Goal: Task Accomplishment & Management: Manage account settings

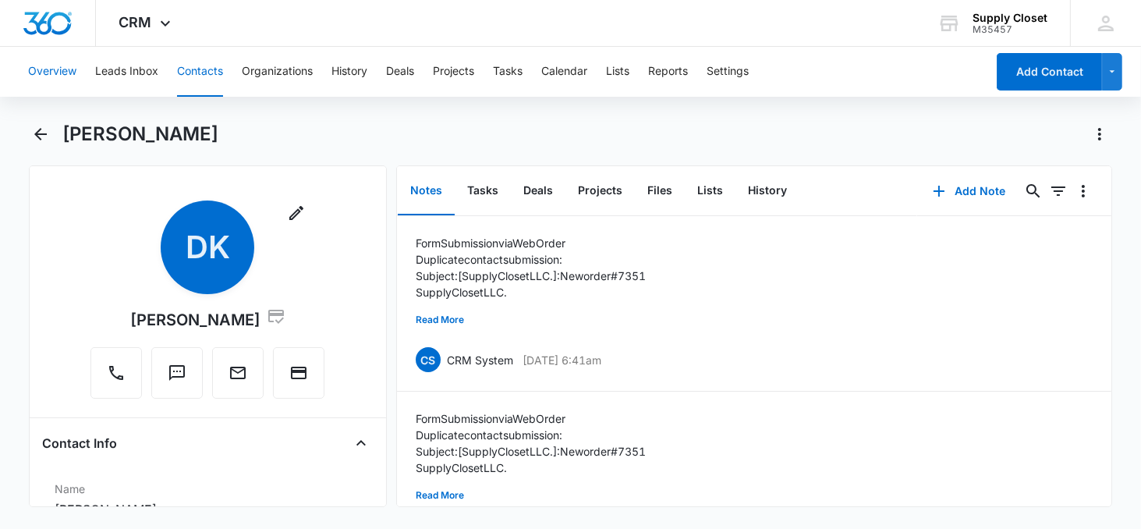
click at [75, 70] on button "Overview" at bounding box center [52, 72] width 48 height 50
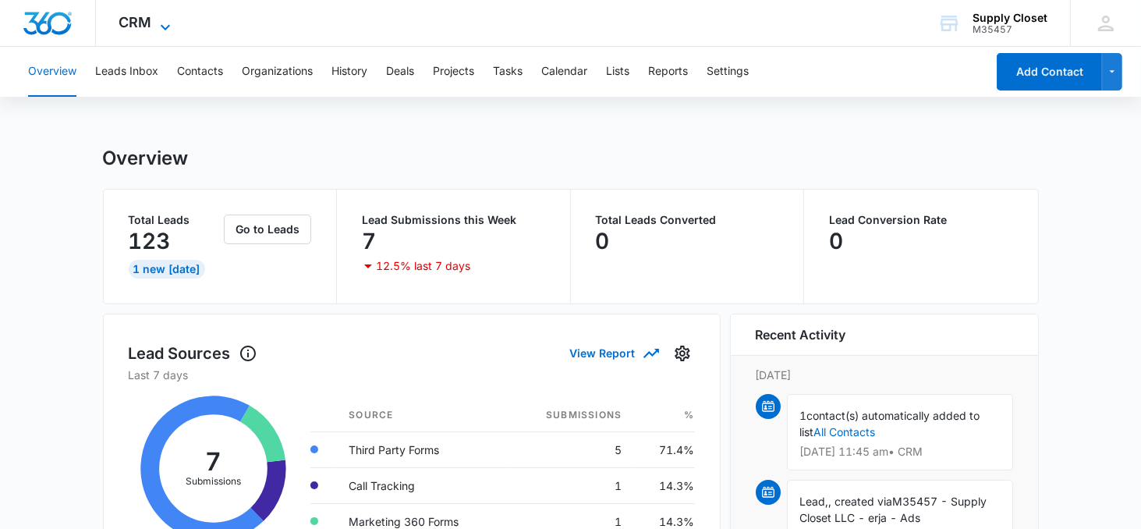
click at [167, 19] on icon at bounding box center [165, 27] width 19 height 19
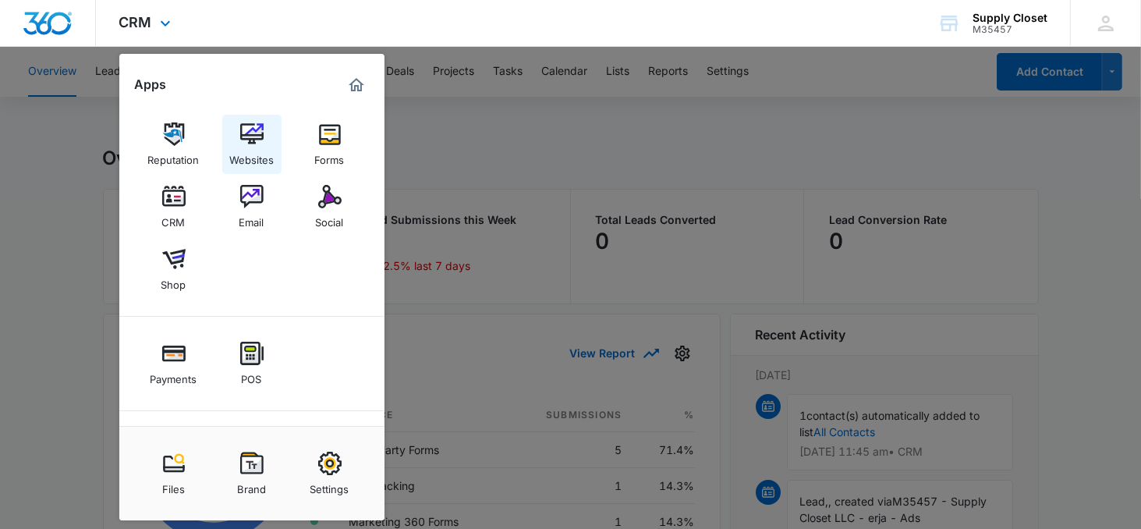
scroll to position [4, 0]
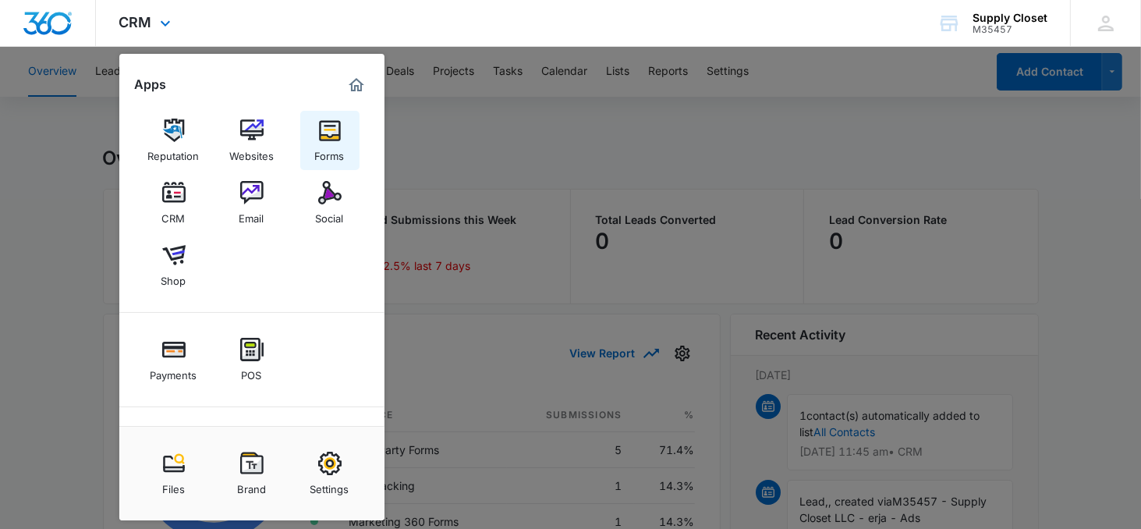
click at [325, 139] on img at bounding box center [329, 130] width 23 height 23
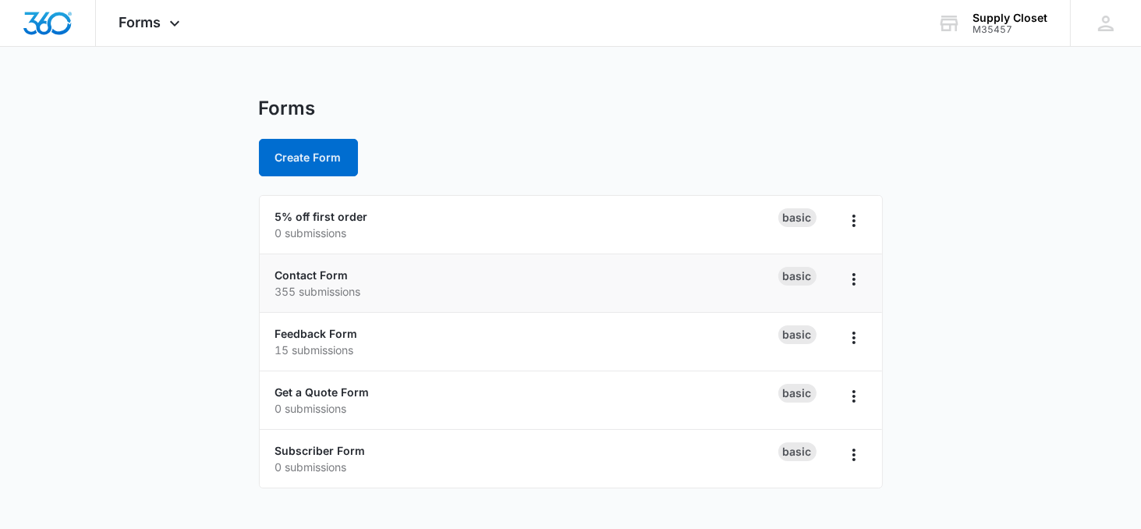
click at [422, 281] on div "Contact Form 355 submissions" at bounding box center [526, 283] width 503 height 33
click at [849, 272] on icon "Overflow Menu" at bounding box center [853, 279] width 19 height 19
click at [604, 322] on li "Feedback Form 15 submissions Basic" at bounding box center [571, 342] width 622 height 58
click at [157, 26] on span "Forms" at bounding box center [140, 22] width 42 height 16
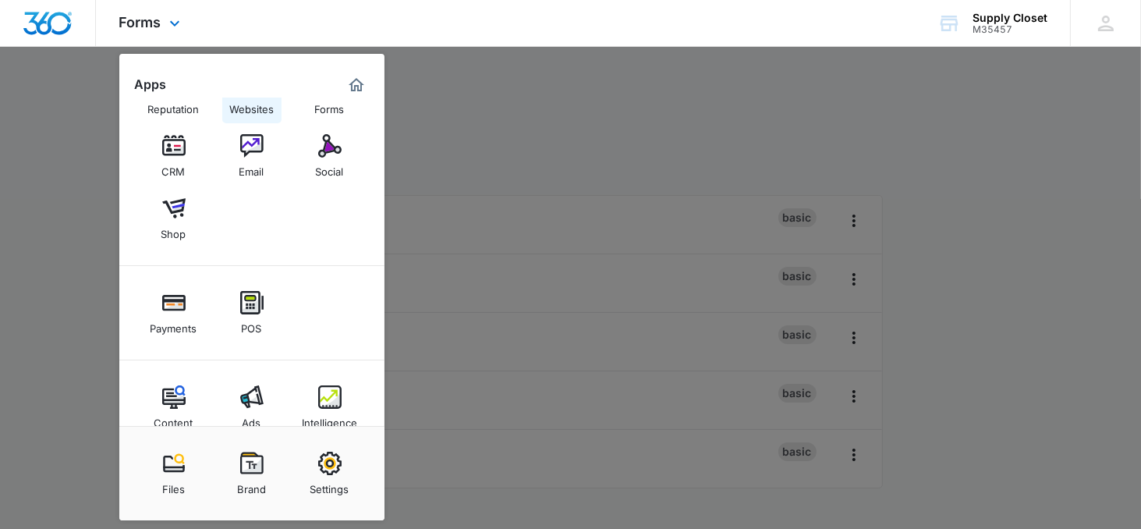
scroll to position [78, 0]
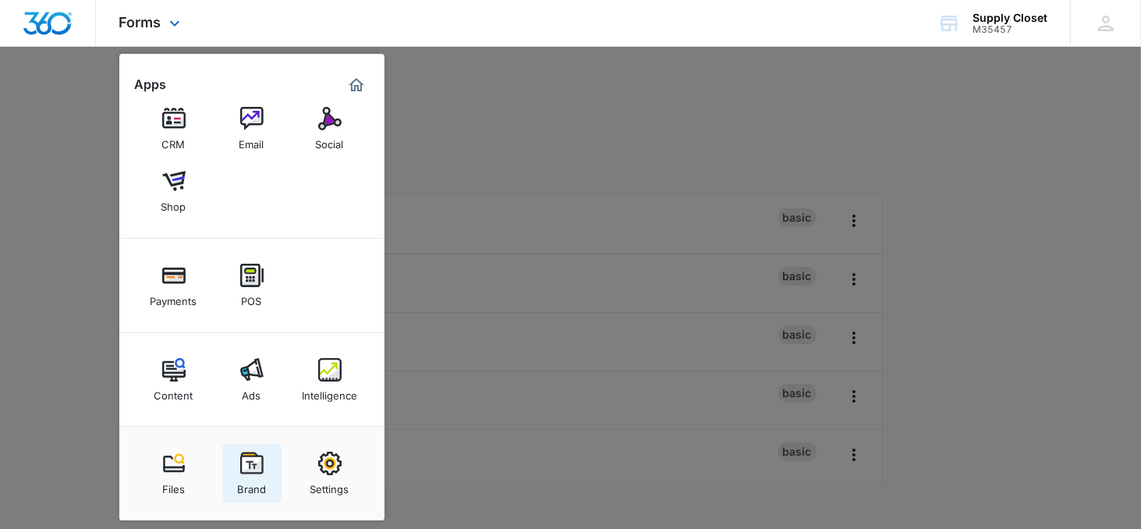
click at [244, 475] on div "Brand" at bounding box center [251, 485] width 29 height 20
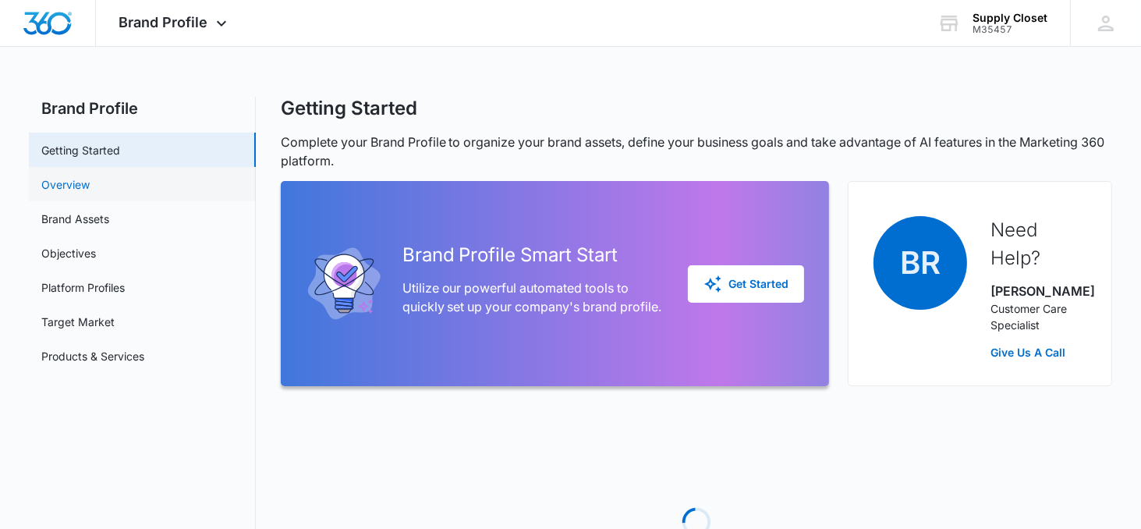
click at [76, 186] on link "Overview" at bounding box center [65, 184] width 48 height 16
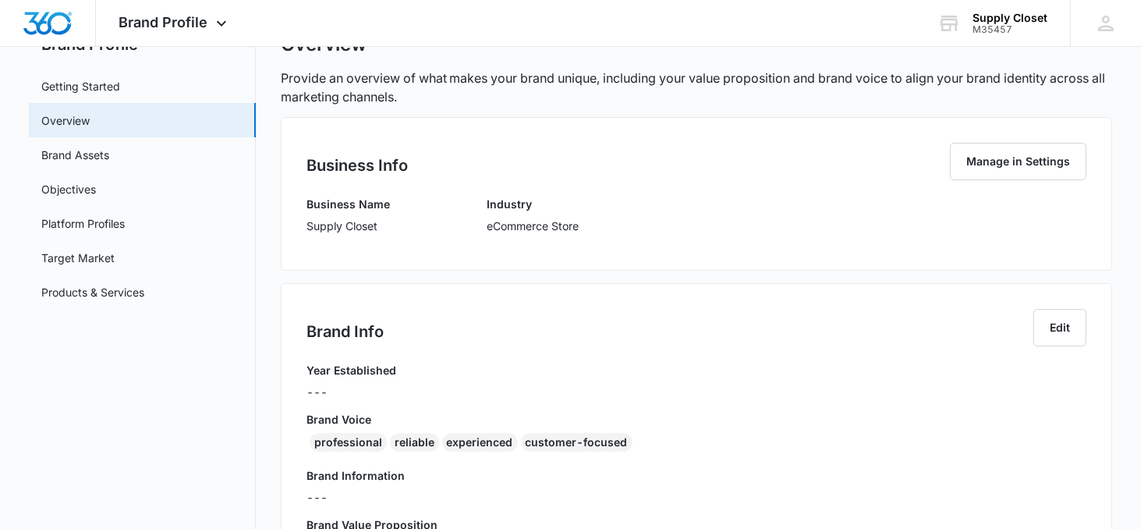
scroll to position [65, 0]
click at [1046, 322] on button "Edit" at bounding box center [1059, 325] width 53 height 37
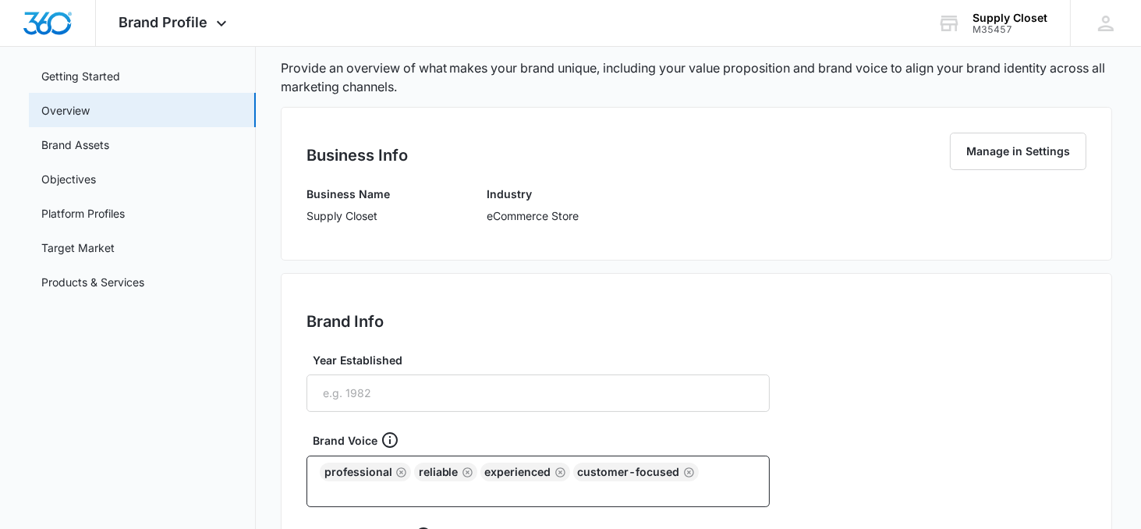
scroll to position [0, 0]
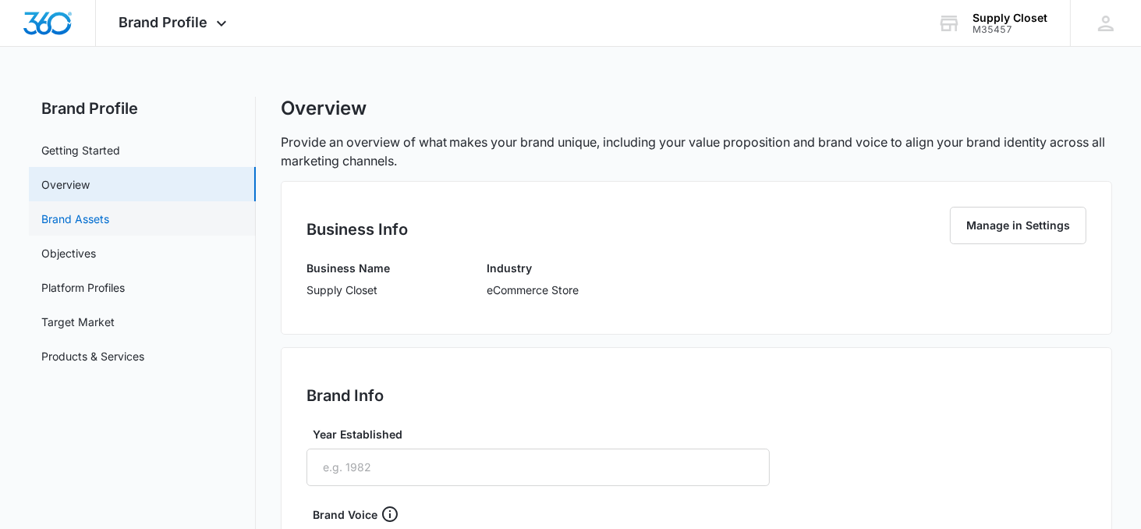
click at [109, 222] on link "Brand Assets" at bounding box center [75, 219] width 68 height 16
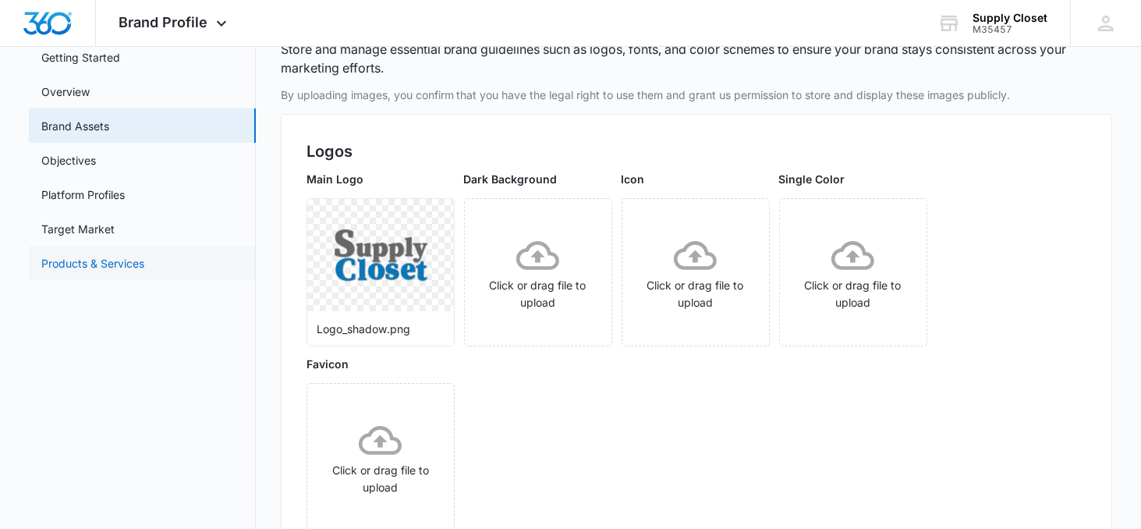
scroll to position [74, 0]
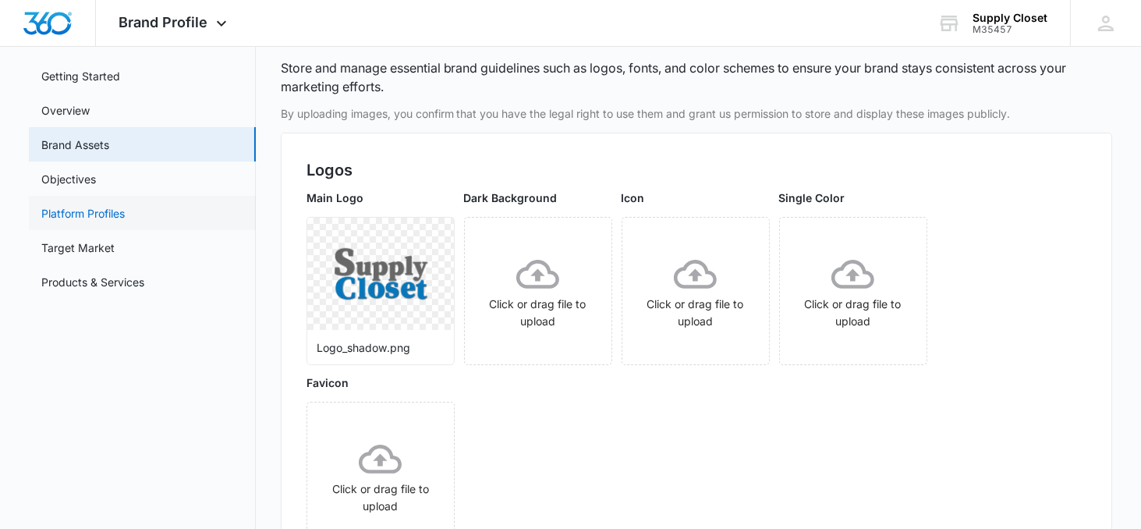
click at [78, 221] on link "Platform Profiles" at bounding box center [82, 213] width 83 height 16
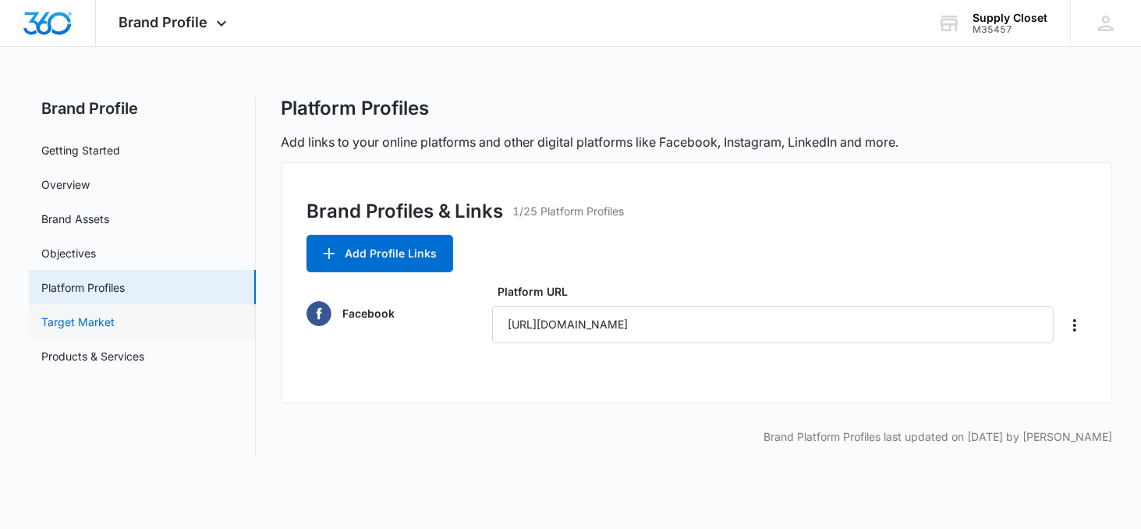
click at [103, 313] on link "Target Market" at bounding box center [77, 321] width 73 height 16
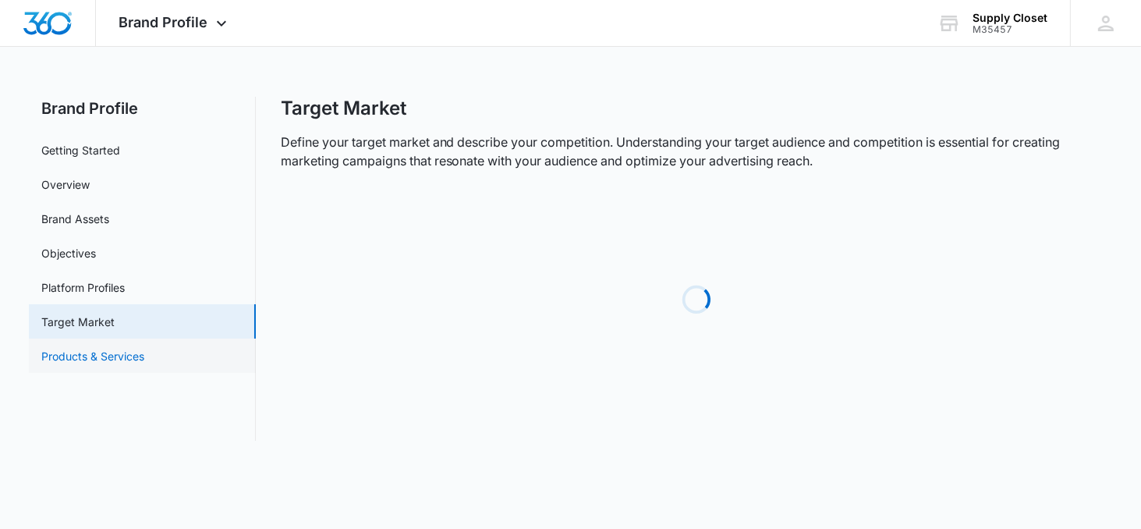
click at [143, 358] on link "Products & Services" at bounding box center [92, 356] width 103 height 16
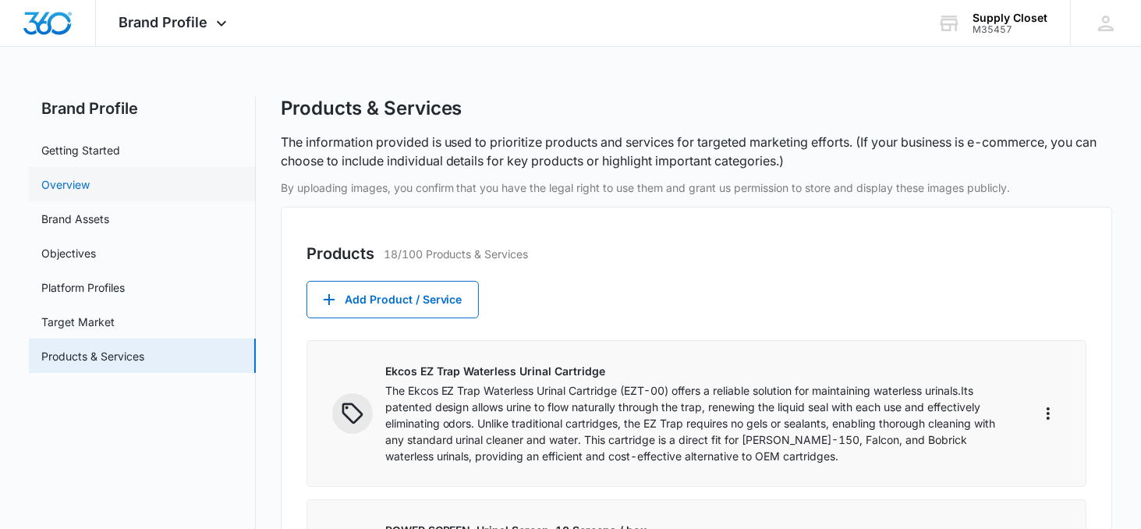
click at [89, 176] on link "Overview" at bounding box center [65, 184] width 48 height 16
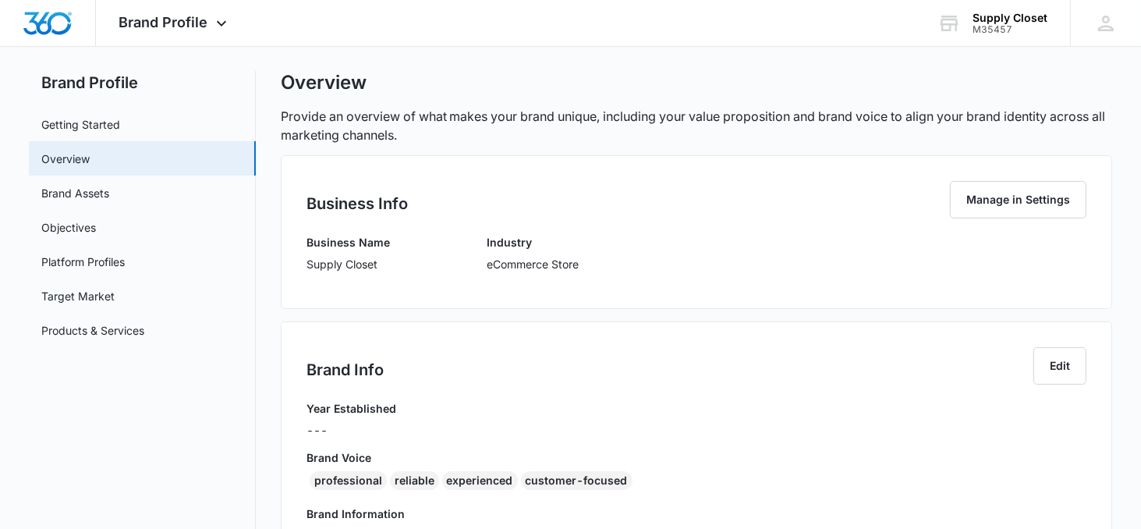
scroll to position [28, 0]
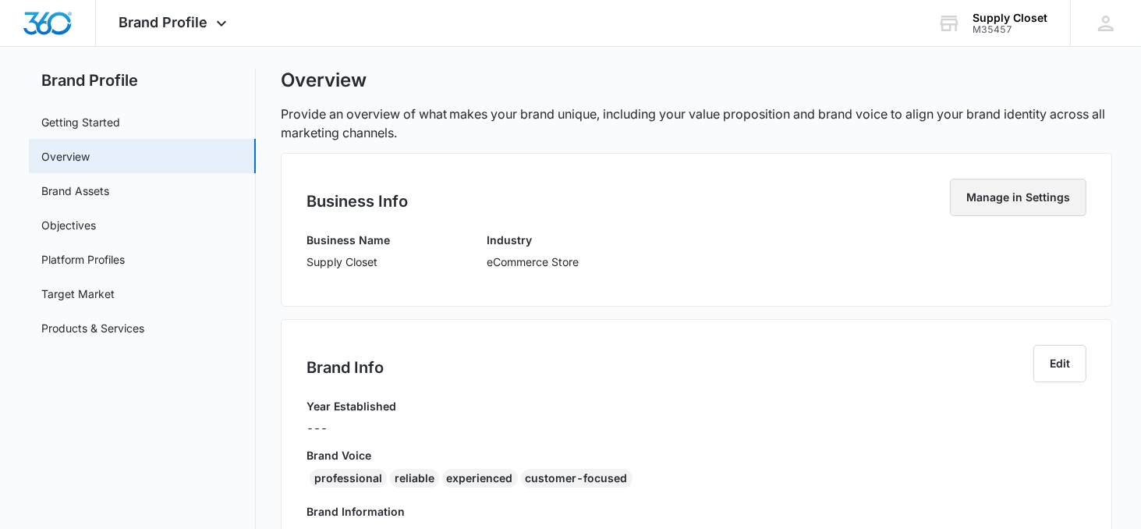
click at [1007, 211] on button "Manage in Settings" at bounding box center [1018, 197] width 136 height 37
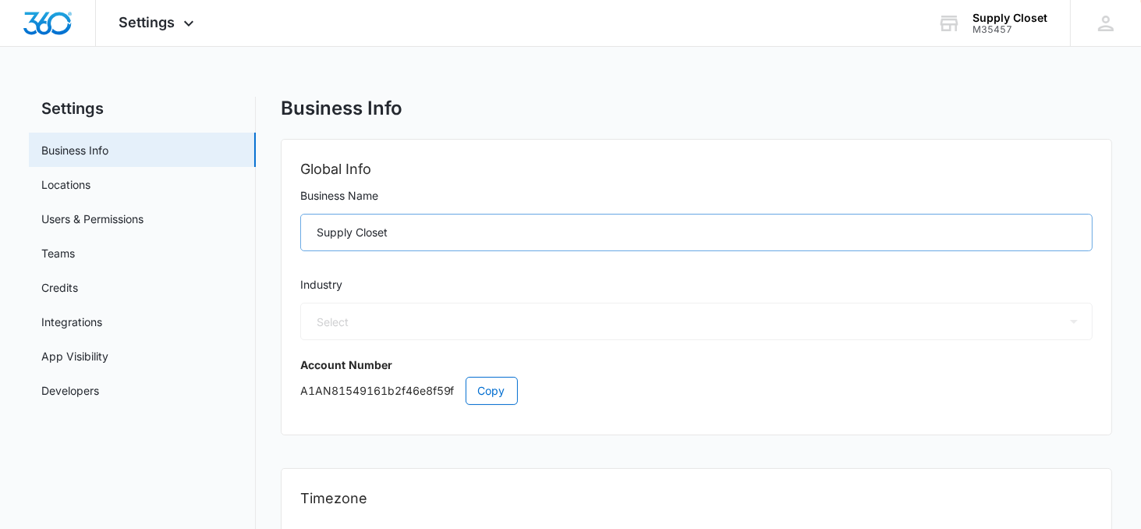
select select "US"
select select "America/Los_Angeles"
select select "45"
click at [151, 37] on div "Settings Apps Reputation Websites Forms CRM Email Social Shop Payments POS Cont…" at bounding box center [159, 23] width 126 height 46
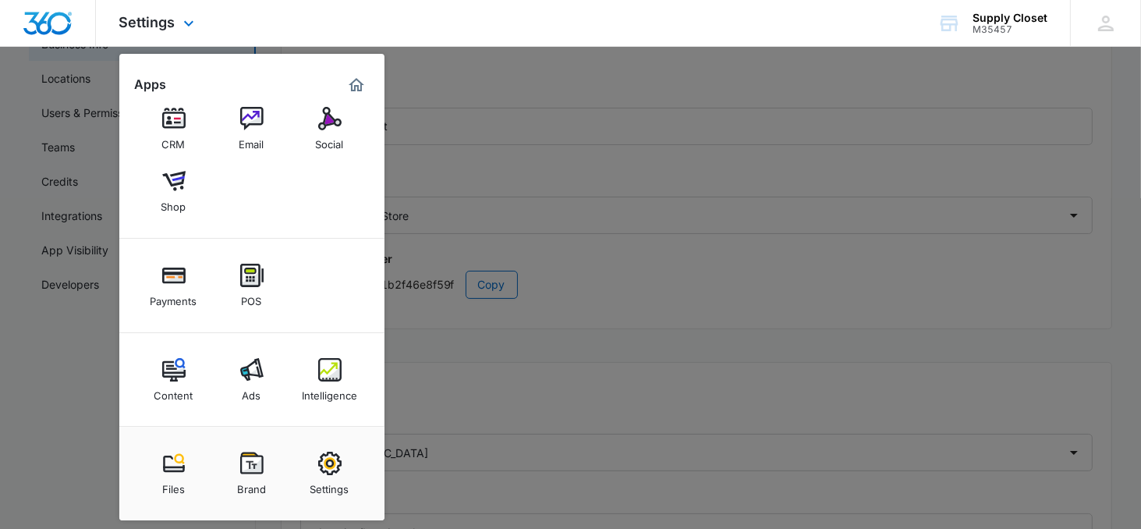
scroll to position [110, 0]
click at [172, 377] on img at bounding box center [173, 369] width 23 height 23
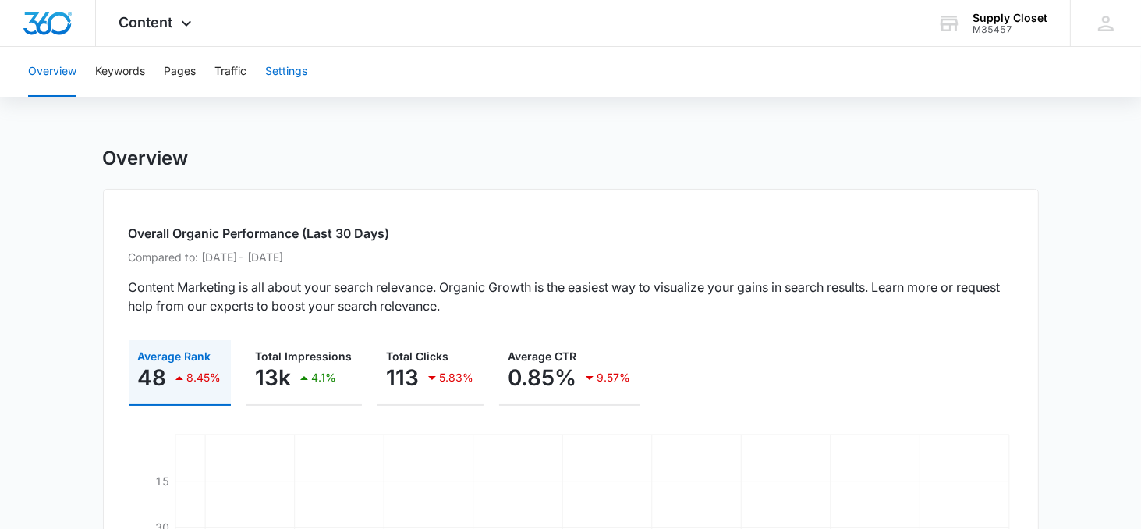
click at [272, 74] on button "Settings" at bounding box center [286, 72] width 42 height 50
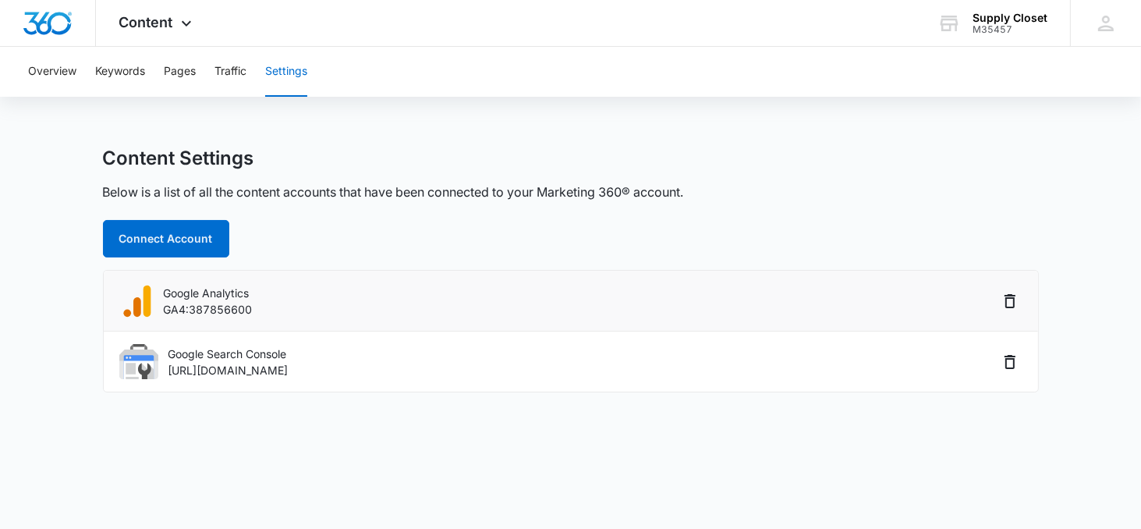
click at [223, 295] on p "Google Analytics" at bounding box center [208, 293] width 89 height 16
click at [261, 356] on p "Google Search Console" at bounding box center [228, 353] width 120 height 16
click at [64, 81] on button "Overview" at bounding box center [52, 72] width 48 height 50
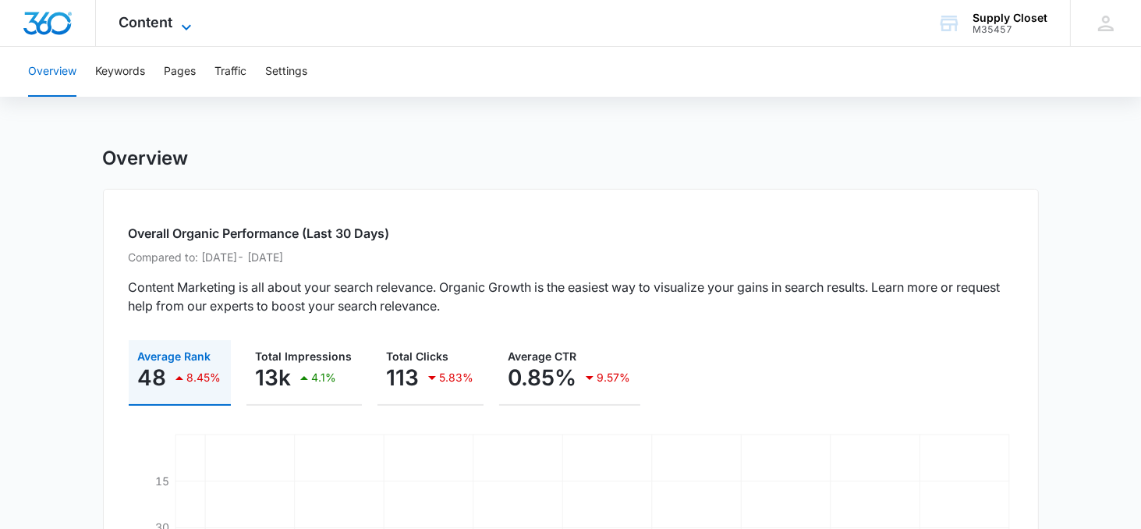
click at [165, 25] on span "Content" at bounding box center [146, 22] width 54 height 16
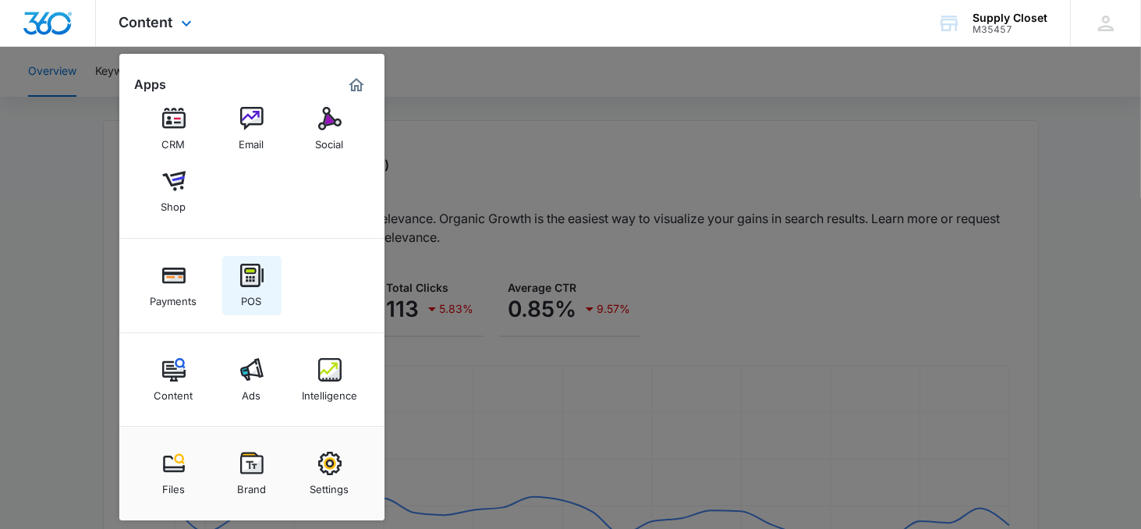
scroll to position [77, 0]
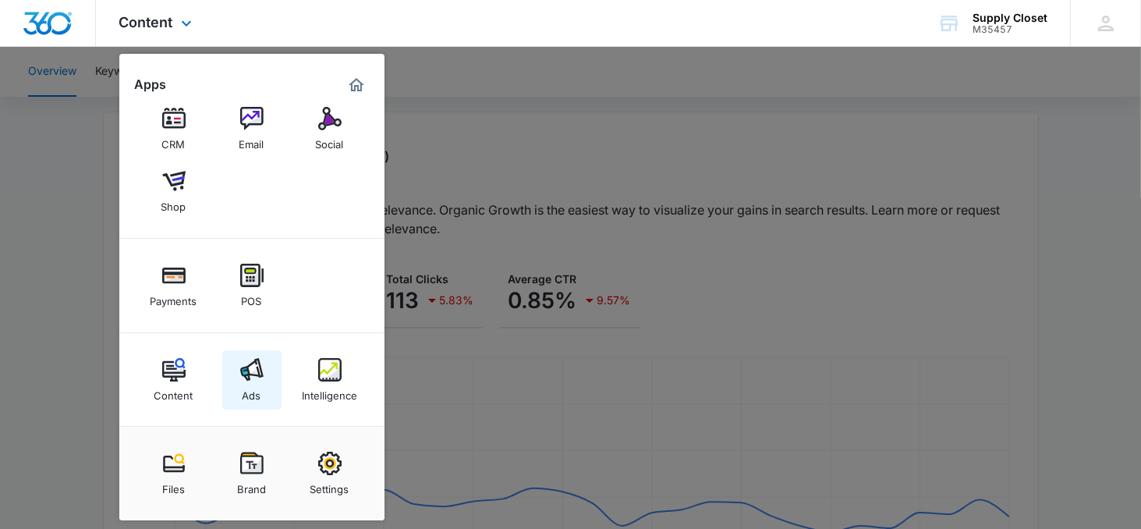
click at [258, 380] on img at bounding box center [251, 369] width 23 height 23
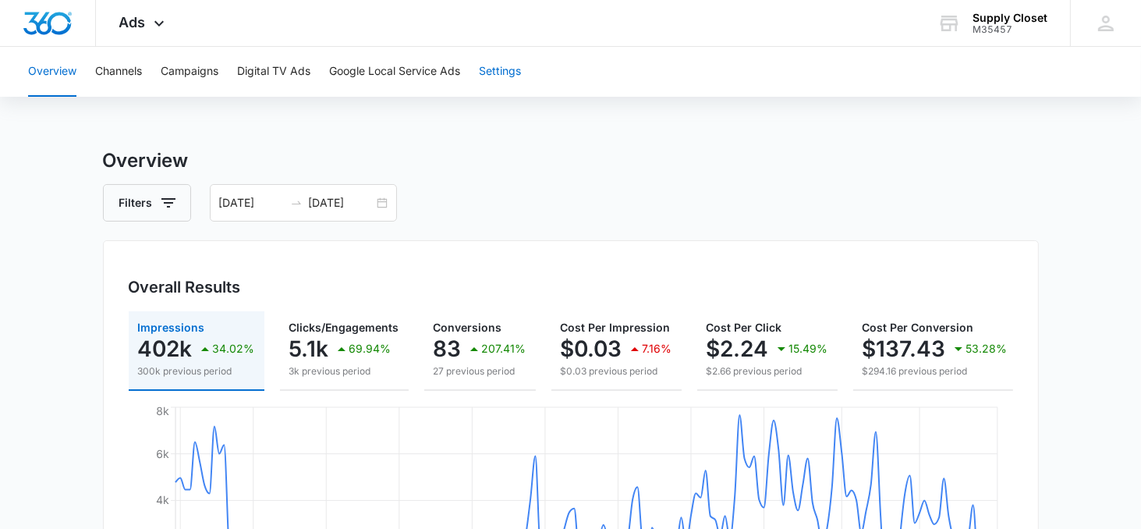
click at [496, 76] on button "Settings" at bounding box center [500, 72] width 42 height 50
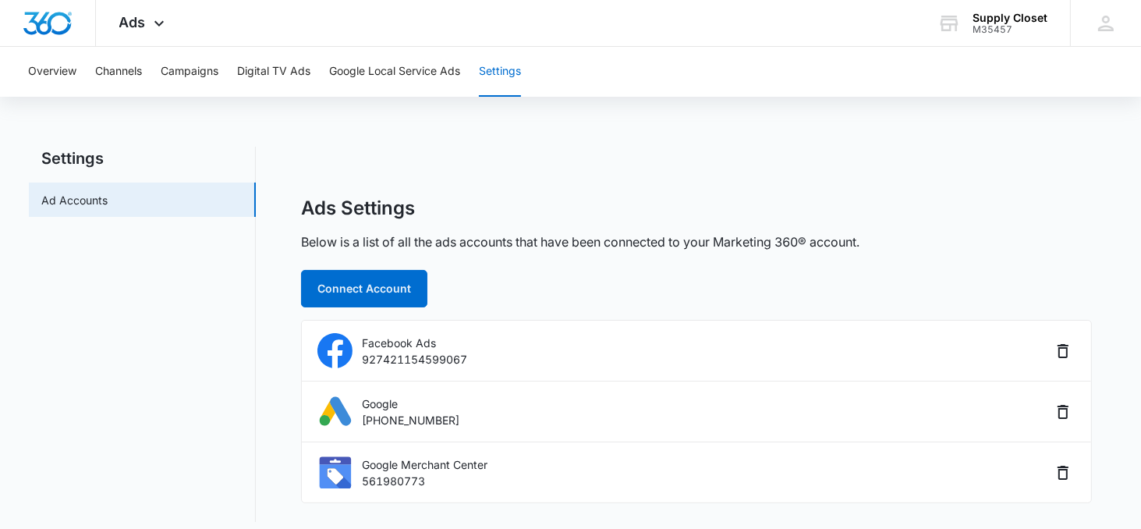
scroll to position [10, 0]
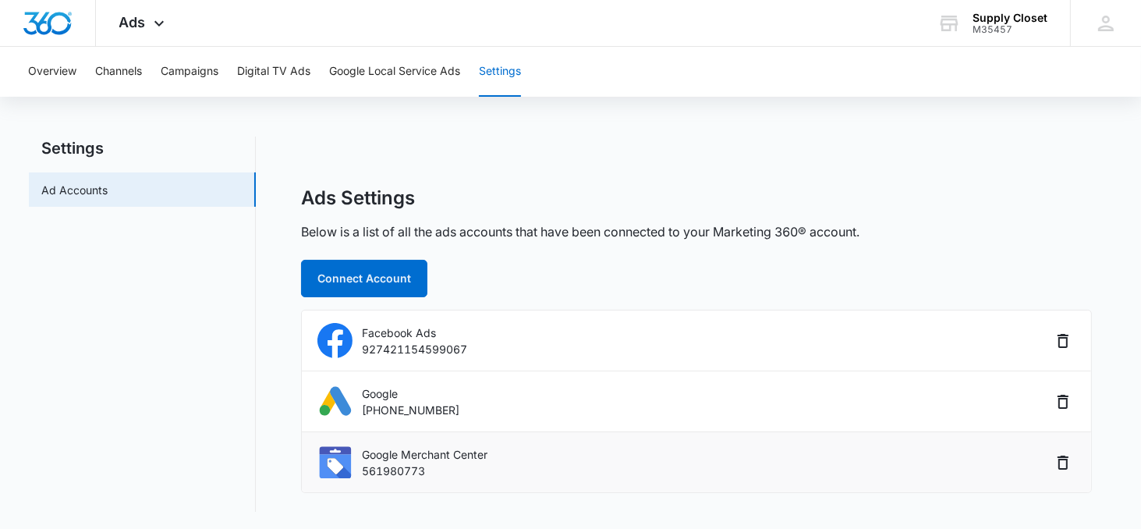
drag, startPoint x: 418, startPoint y: 456, endPoint x: 395, endPoint y: 421, distance: 41.7
click at [418, 456] on p "Google Merchant Center" at bounding box center [425, 454] width 126 height 16
drag, startPoint x: 384, startPoint y: 402, endPoint x: 393, endPoint y: 363, distance: 40.7
click at [384, 399] on div "Google 361-323-4515" at bounding box center [410, 401] width 97 height 33
click at [391, 353] on p "927421154599067" at bounding box center [414, 349] width 105 height 16
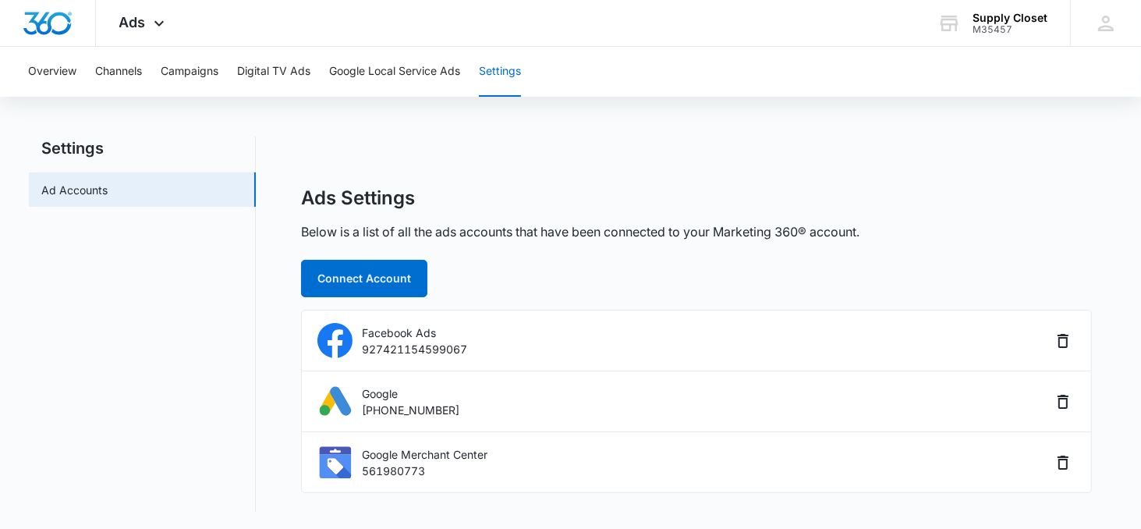
click at [96, 147] on h2 "Settings" at bounding box center [142, 147] width 227 height 23
click at [381, 87] on button "Google Local Service Ads" at bounding box center [394, 72] width 131 height 50
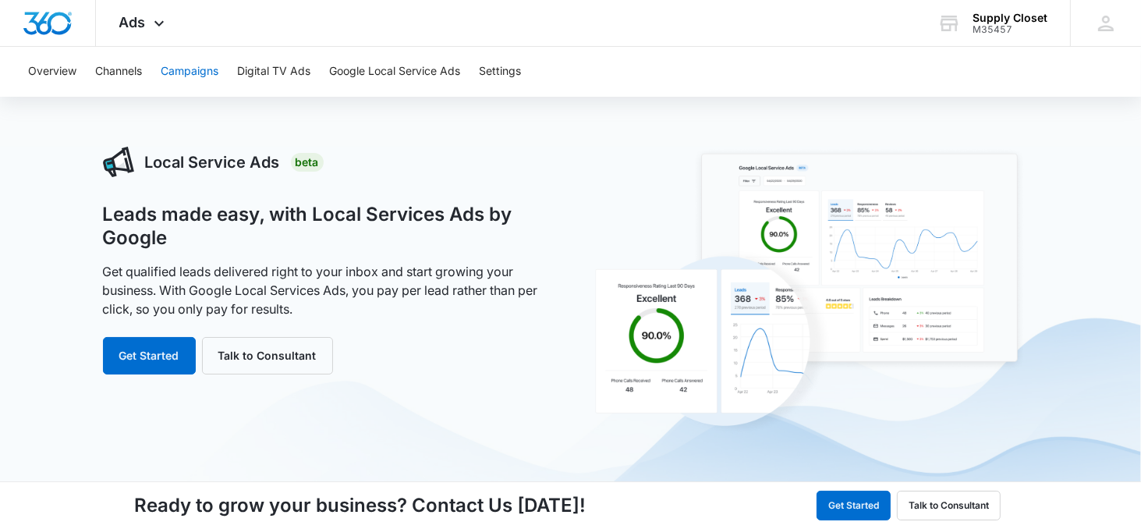
click at [166, 72] on button "Campaigns" at bounding box center [190, 72] width 58 height 50
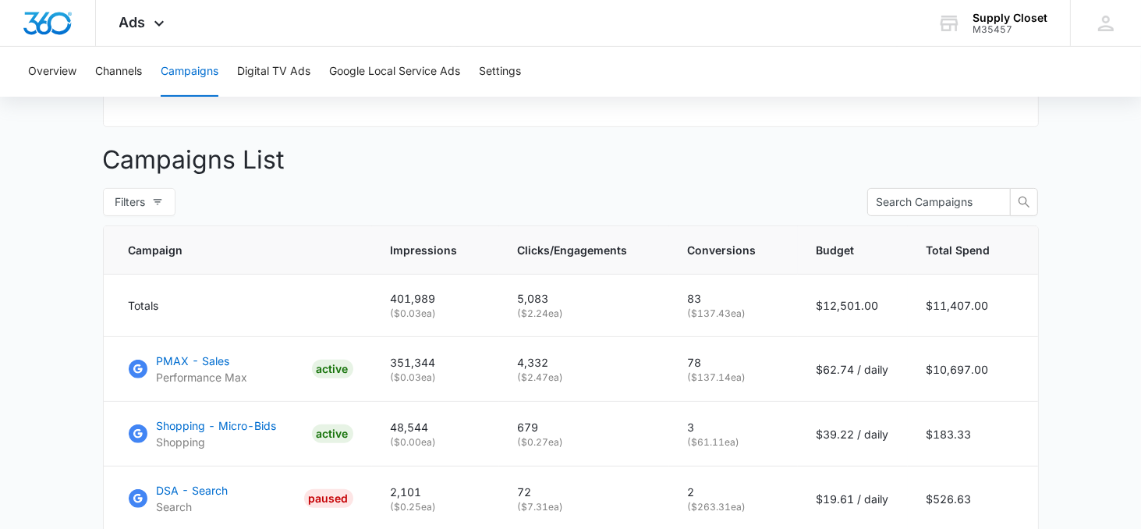
scroll to position [556, 0]
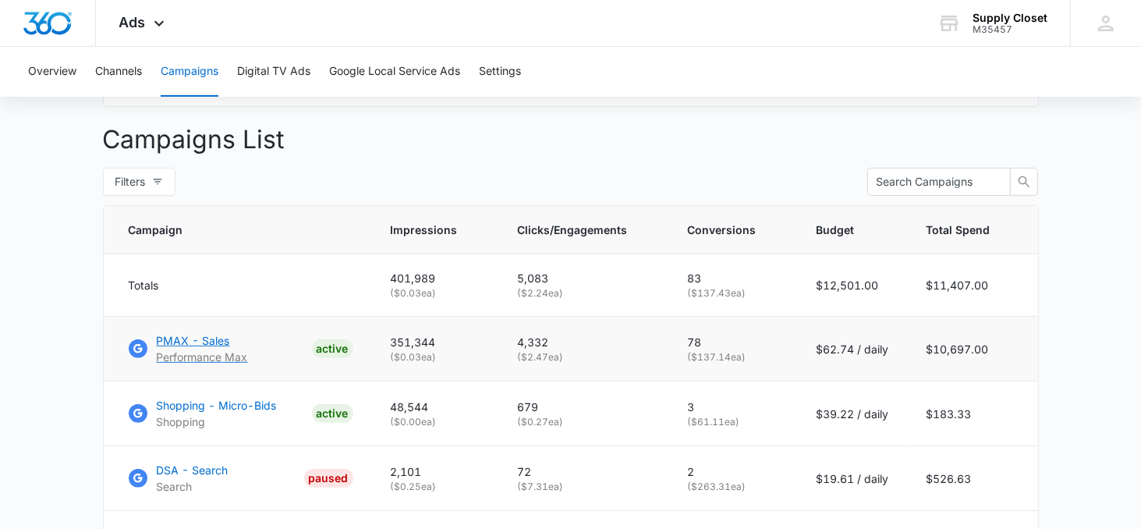
click at [203, 339] on p "PMAX - Sales" at bounding box center [202, 340] width 91 height 16
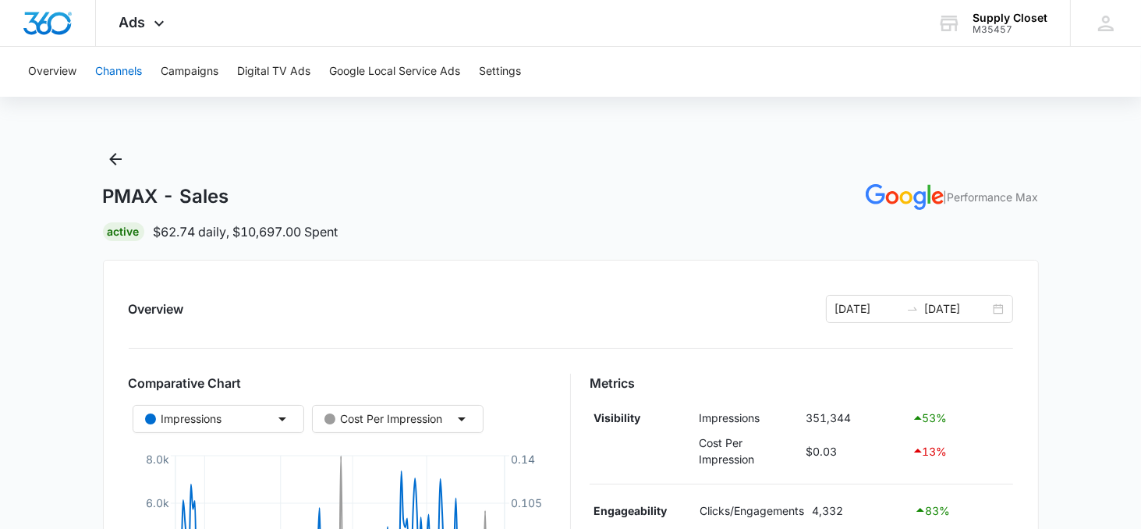
click at [121, 69] on button "Channels" at bounding box center [118, 72] width 47 height 50
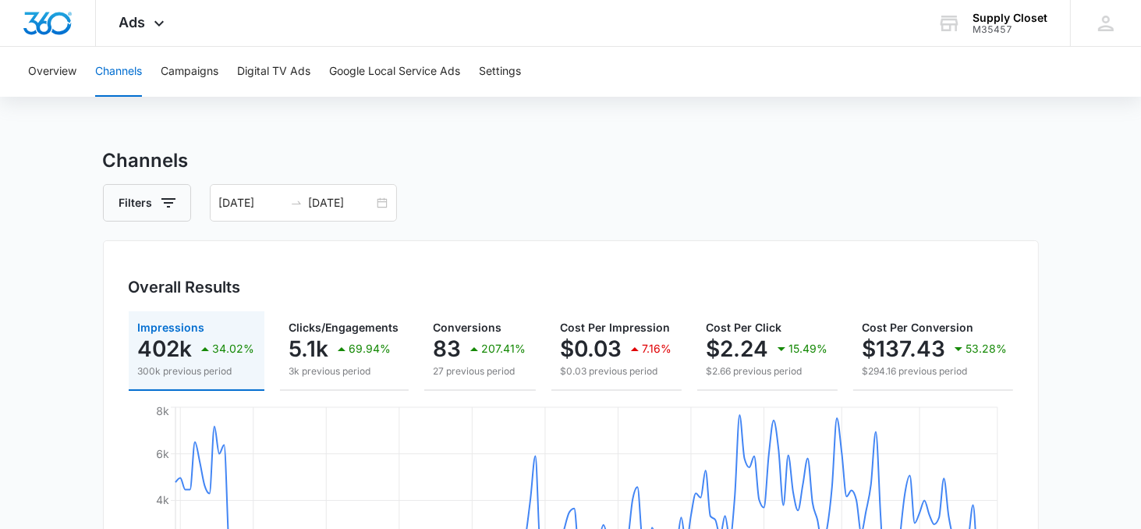
click at [26, 73] on div "Overview Channels Campaigns Digital TV Ads Google Local Service Ads Settings" at bounding box center [570, 72] width 1103 height 50
click at [38, 73] on button "Overview" at bounding box center [52, 72] width 48 height 50
click at [152, 29] on icon at bounding box center [159, 27] width 19 height 19
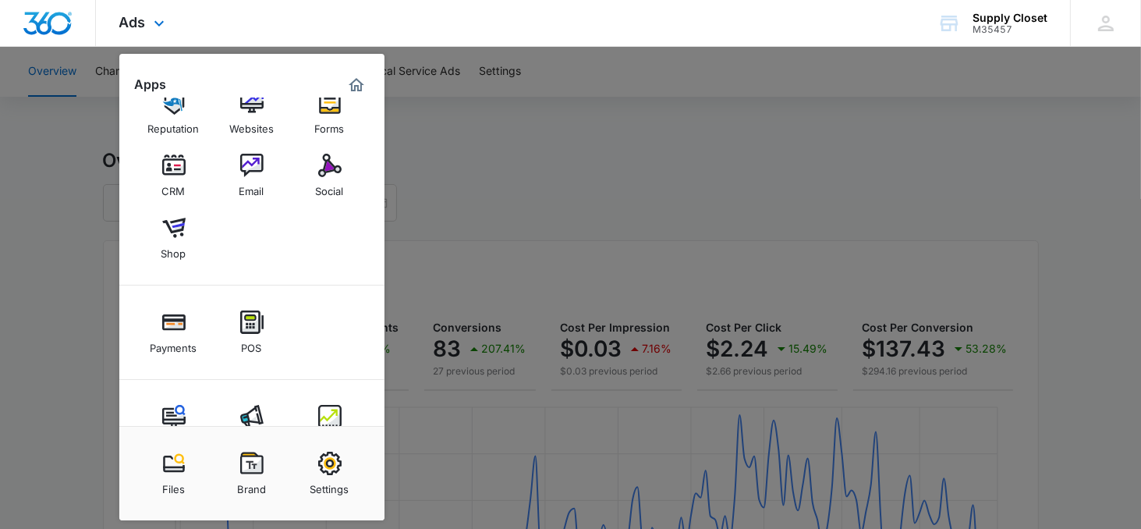
scroll to position [78, 0]
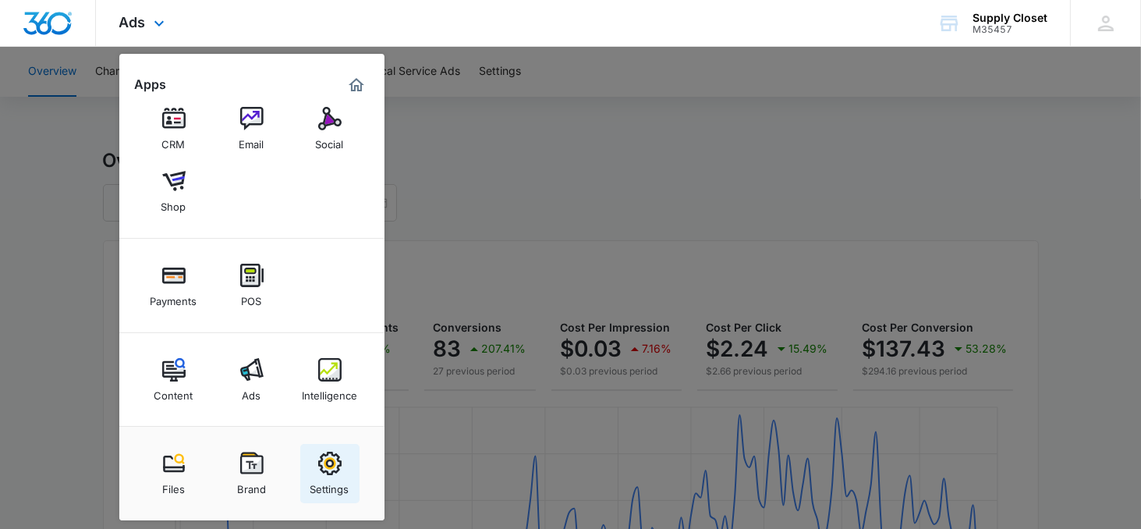
click at [331, 469] on img at bounding box center [329, 462] width 23 height 23
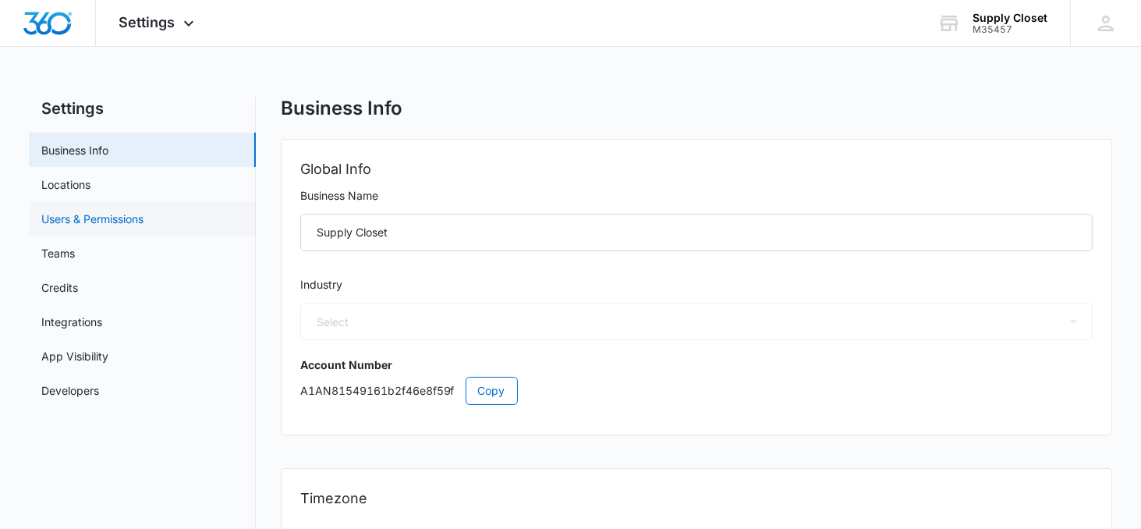
select select "45"
select select "US"
select select "America/Los_Angeles"
click at [90, 189] on link "Locations" at bounding box center [65, 184] width 49 height 16
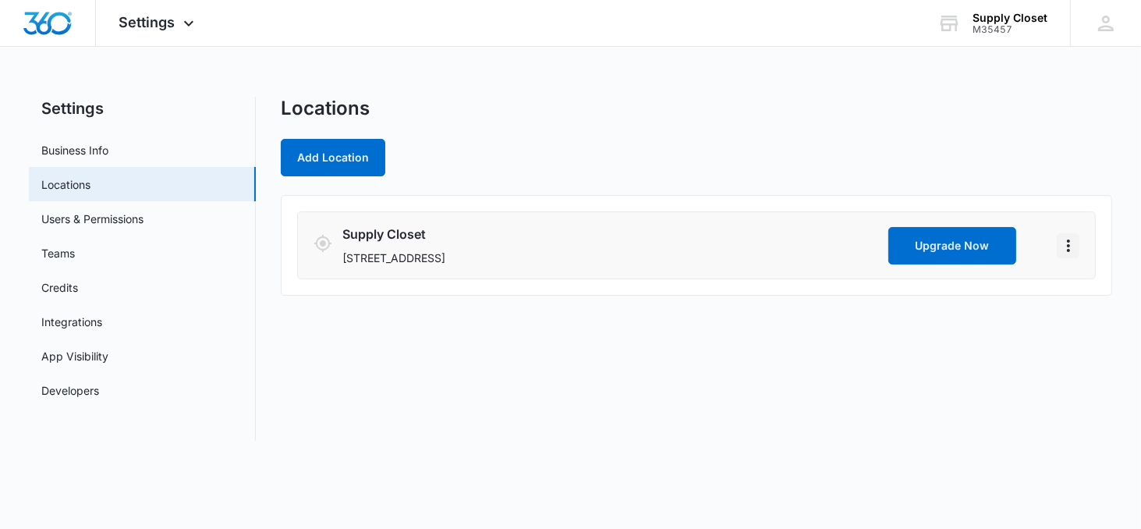
click at [1072, 246] on icon "Actions" at bounding box center [1068, 245] width 19 height 19
click at [1089, 284] on link "Edit" at bounding box center [1086, 287] width 19 height 13
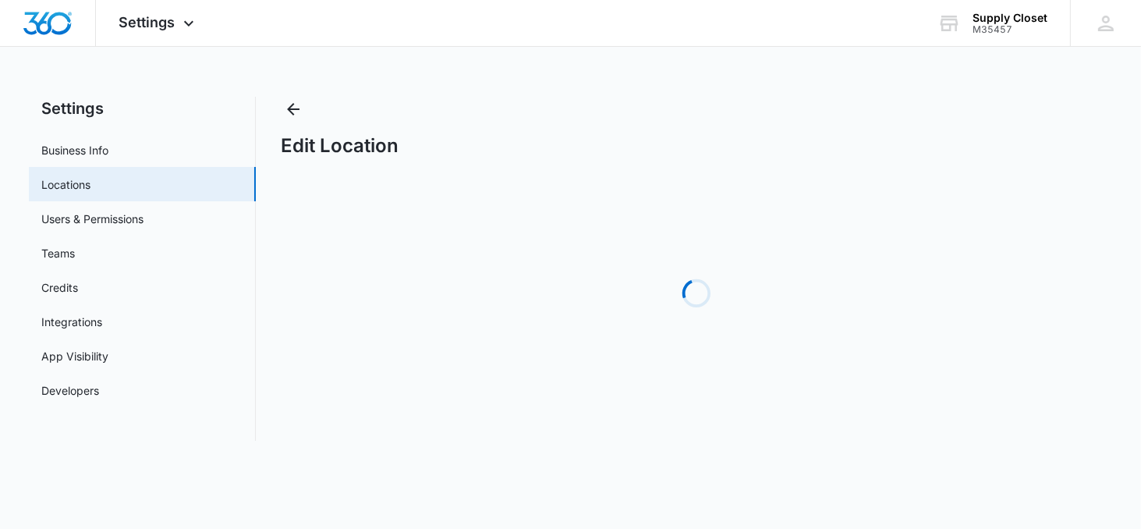
select select "California"
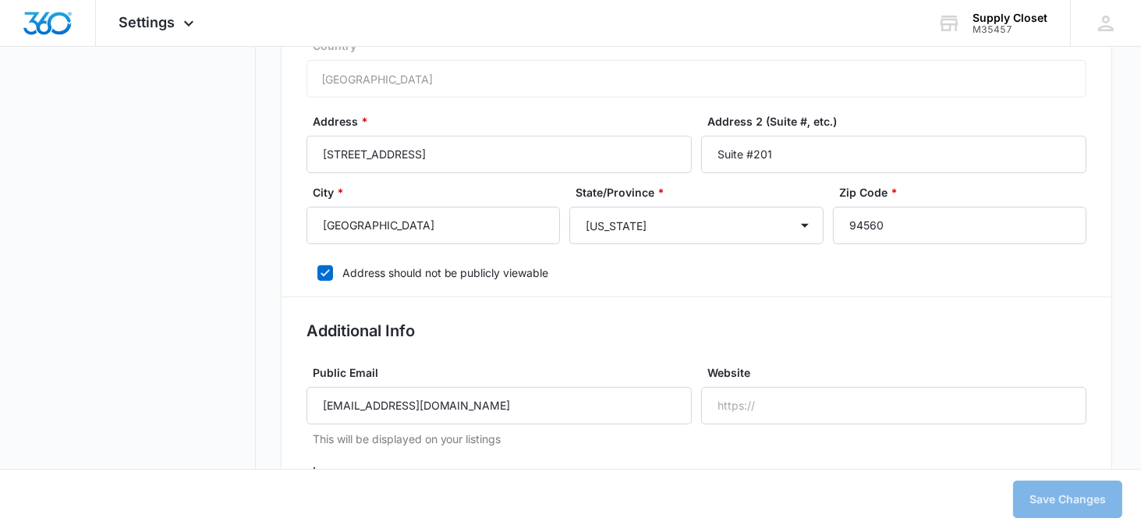
scroll to position [641, 0]
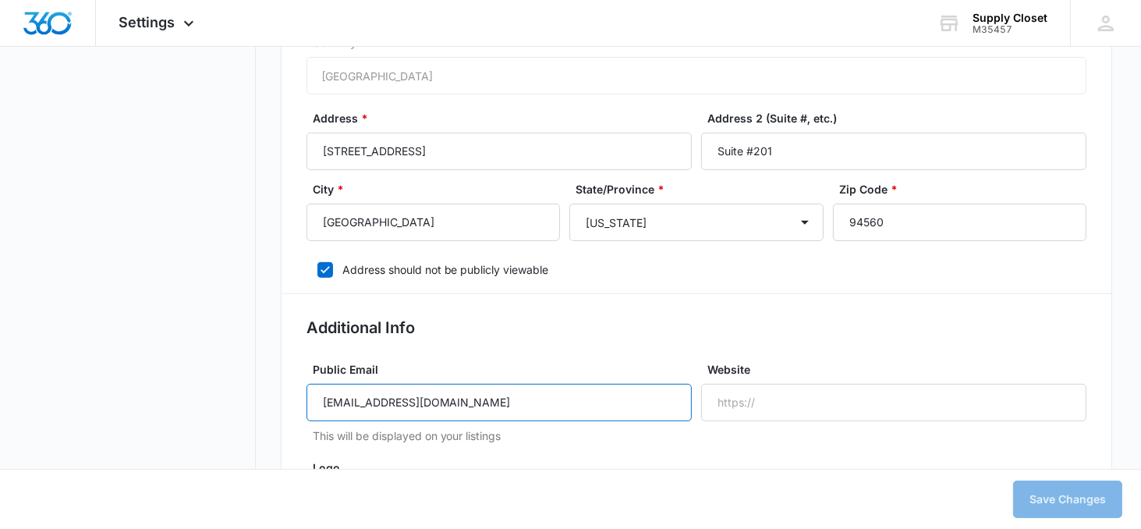
drag, startPoint x: 491, startPoint y: 408, endPoint x: 324, endPoint y: 398, distance: 167.9
click at [324, 398] on input "[EMAIL_ADDRESS][DOMAIN_NAME]" at bounding box center [498, 402] width 385 height 37
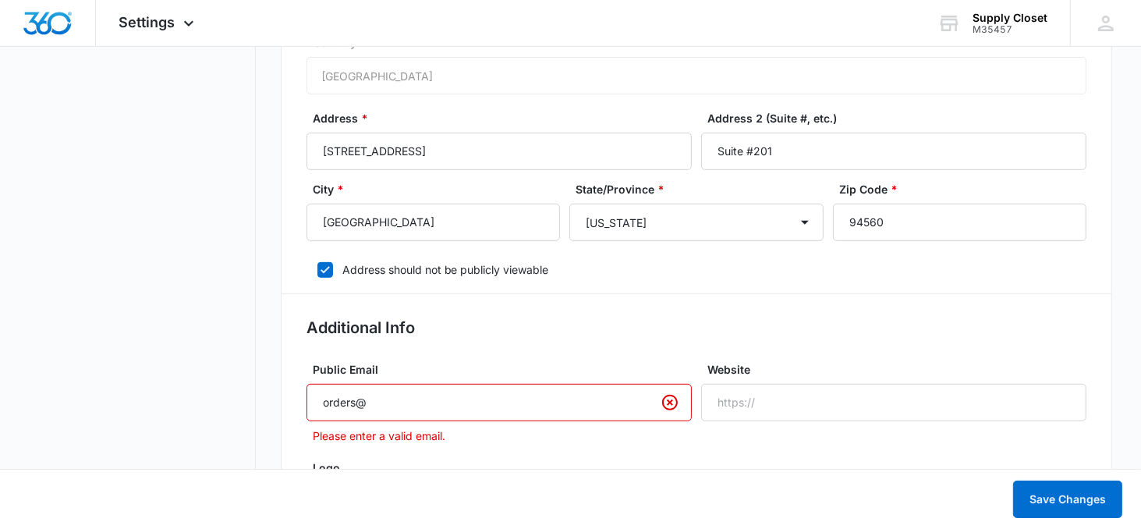
type input "orders@shopsupplycloset.com"
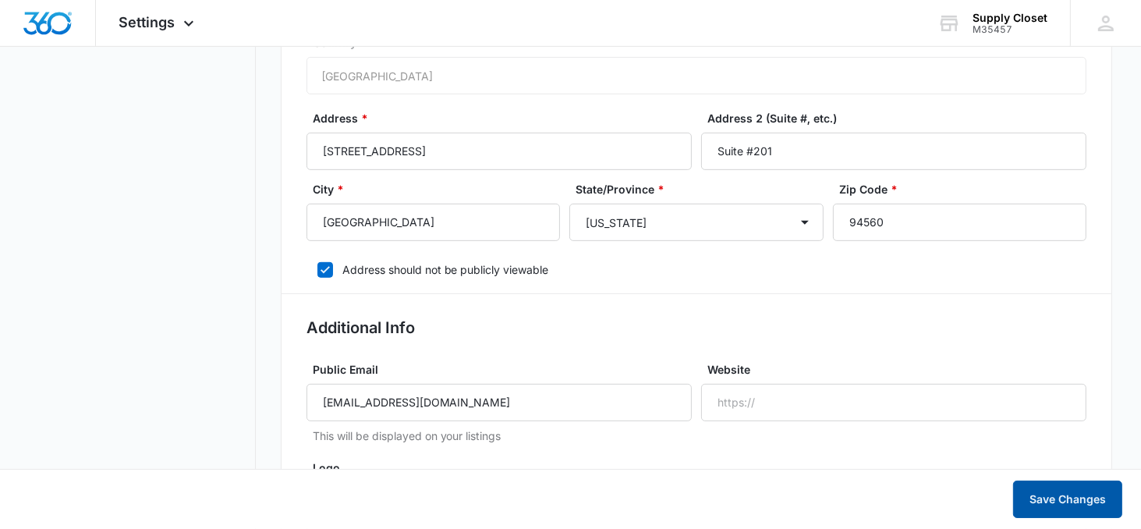
click at [1065, 501] on button "Save Changes" at bounding box center [1067, 498] width 109 height 37
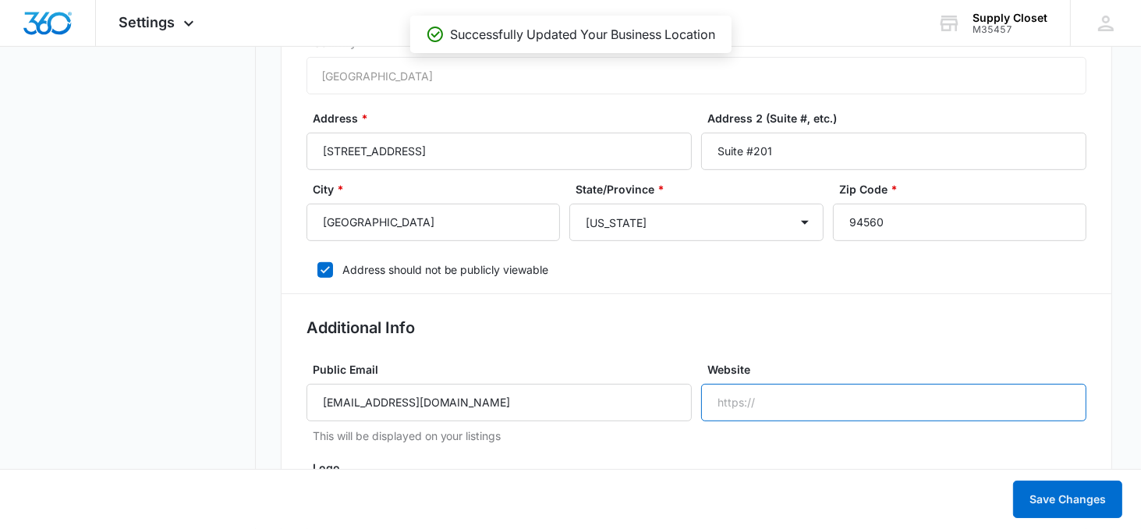
click at [772, 395] on input "Website" at bounding box center [893, 402] width 385 height 37
paste input "https://www.shopsupplycloset.com/"
type input "https://www.shopsupplycloset.com/"
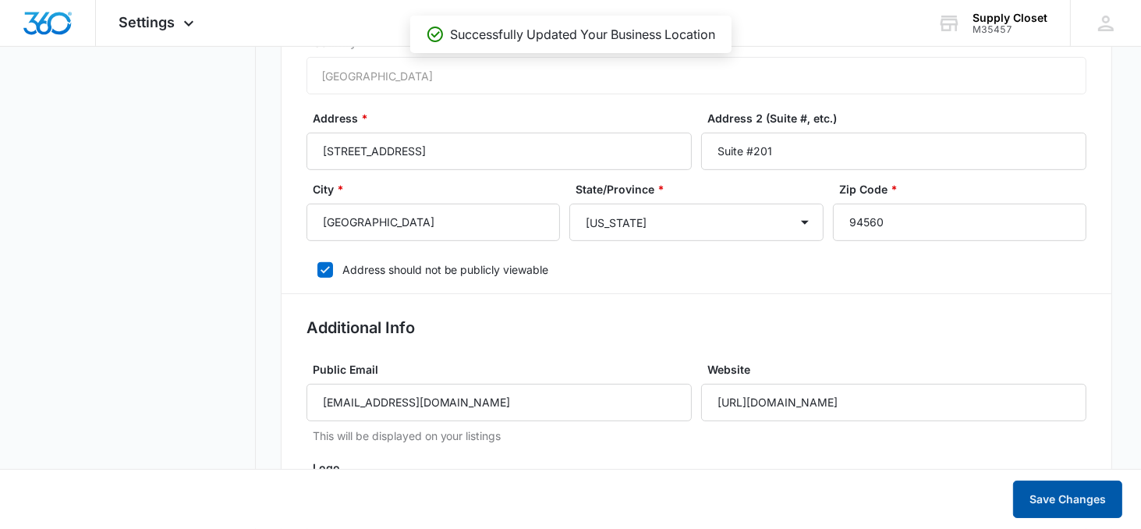
click at [1068, 503] on button "Save Changes" at bounding box center [1067, 498] width 109 height 37
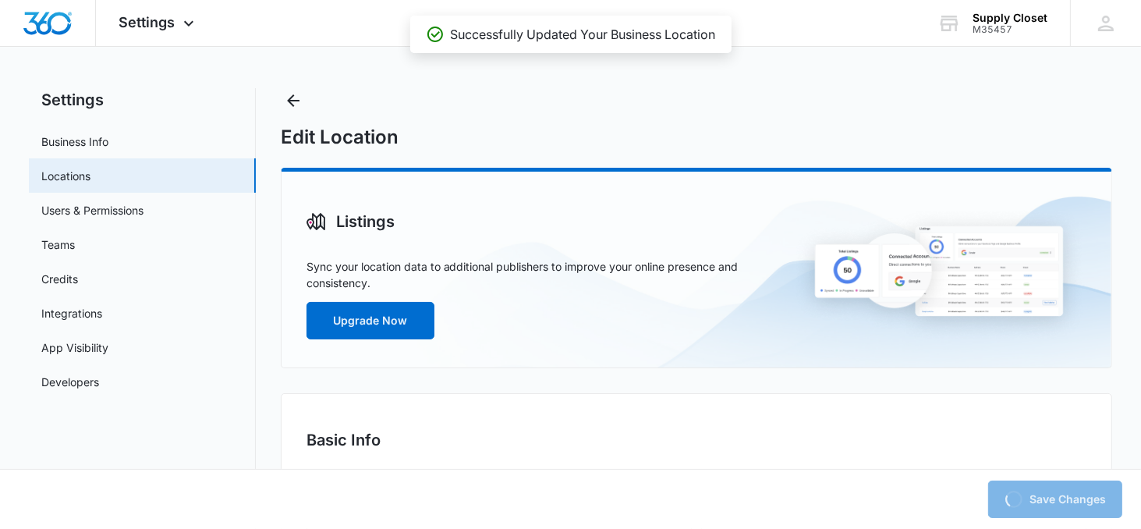
scroll to position [0, 0]
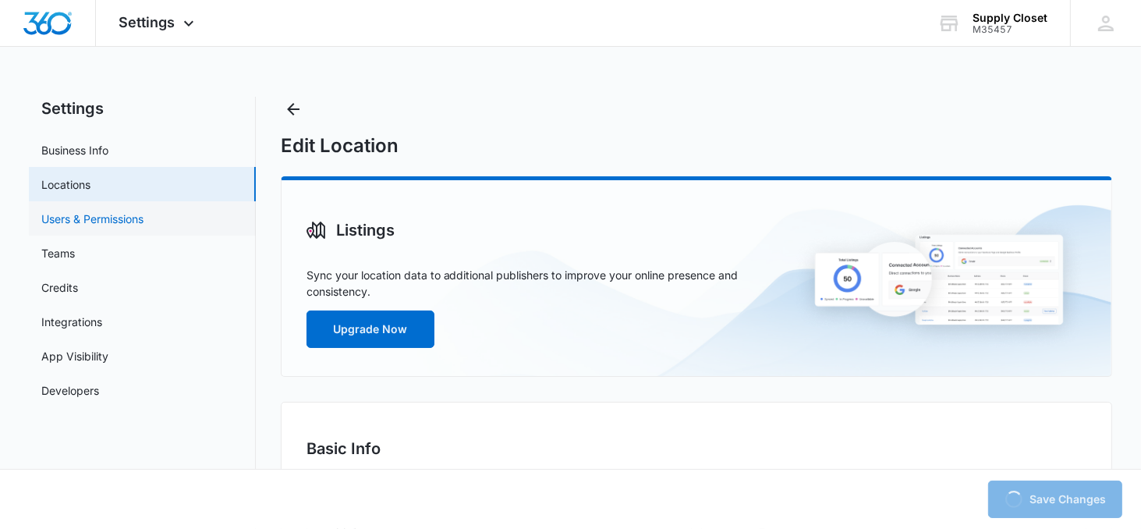
click at [78, 214] on link "Users & Permissions" at bounding box center [92, 219] width 102 height 16
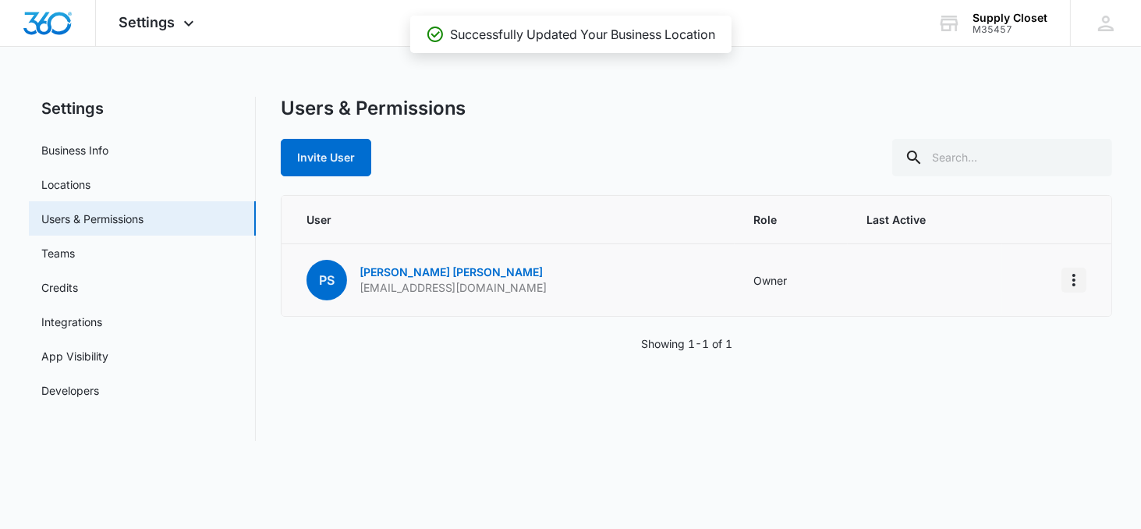
click at [1071, 283] on icon "Actions" at bounding box center [1073, 280] width 19 height 19
click at [54, 255] on link "Teams" at bounding box center [58, 253] width 34 height 16
click at [75, 254] on link "Teams" at bounding box center [58, 253] width 34 height 16
click at [78, 293] on link "Credits" at bounding box center [59, 287] width 37 height 16
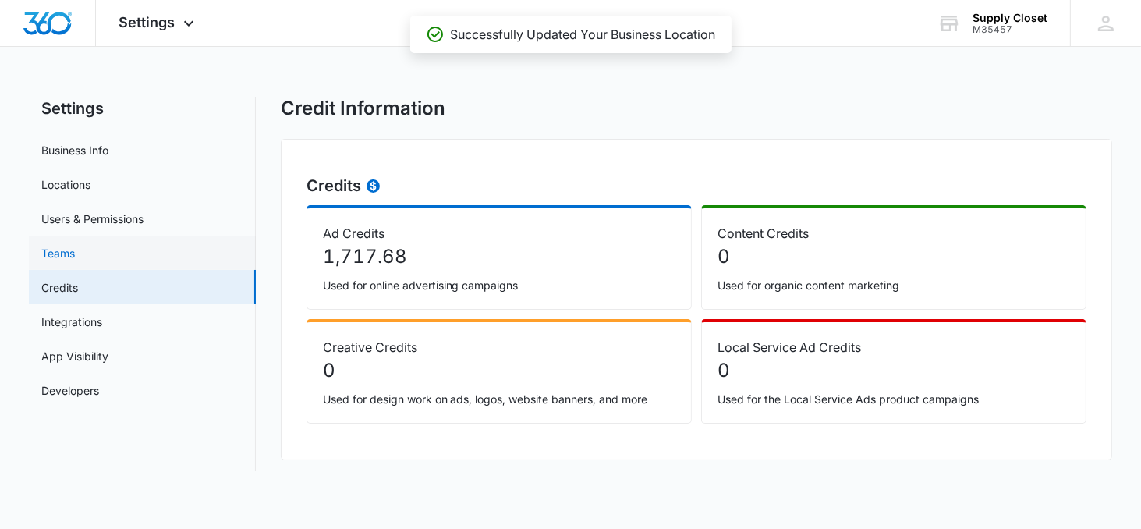
click at [75, 249] on link "Teams" at bounding box center [58, 253] width 34 height 16
click at [370, 278] on p "Used for online advertising campaigns" at bounding box center [499, 285] width 352 height 16
click at [92, 320] on link "Integrations" at bounding box center [71, 321] width 61 height 16
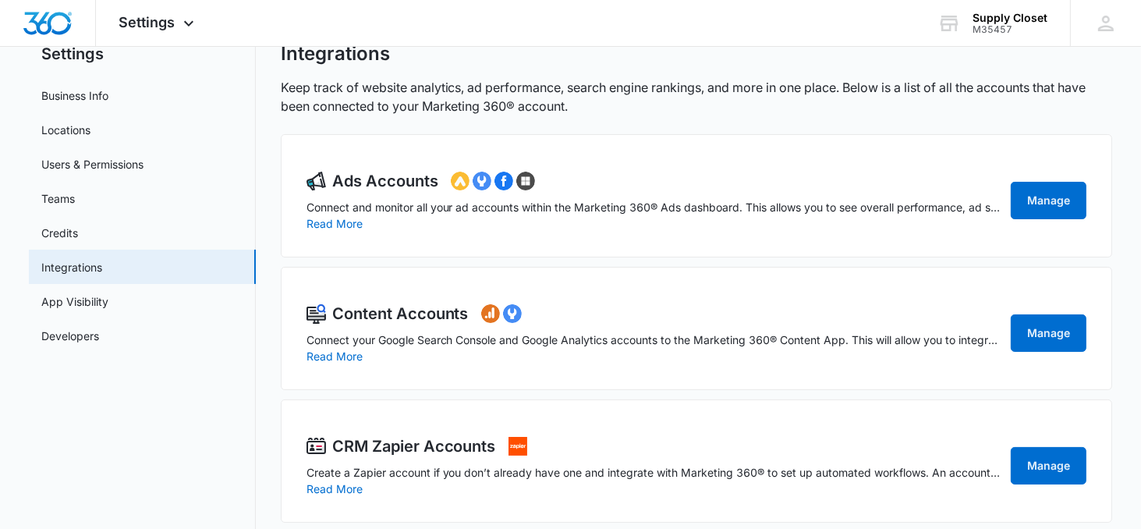
scroll to position [59, 0]
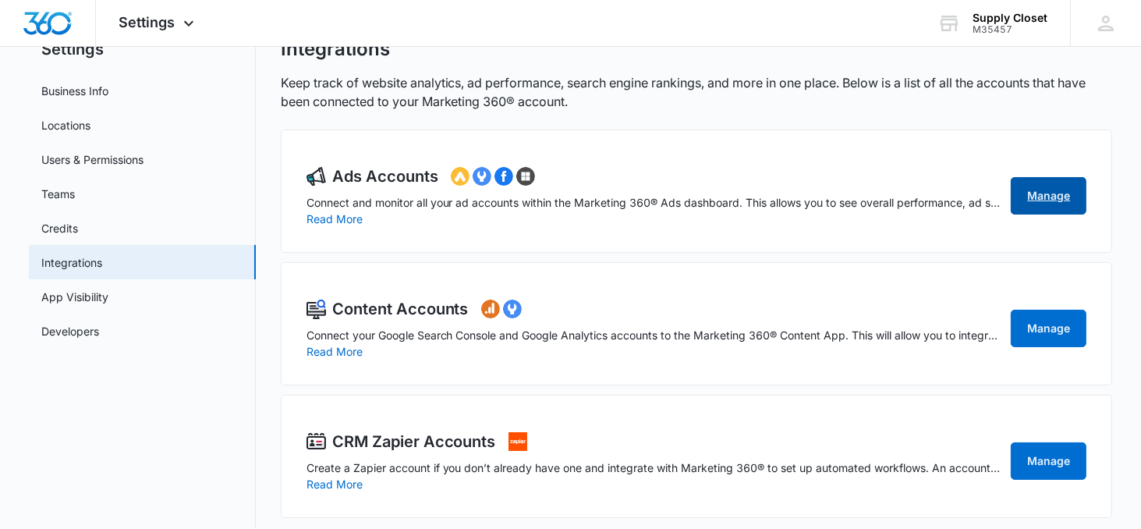
click at [1015, 196] on link "Manage" at bounding box center [1048, 195] width 76 height 37
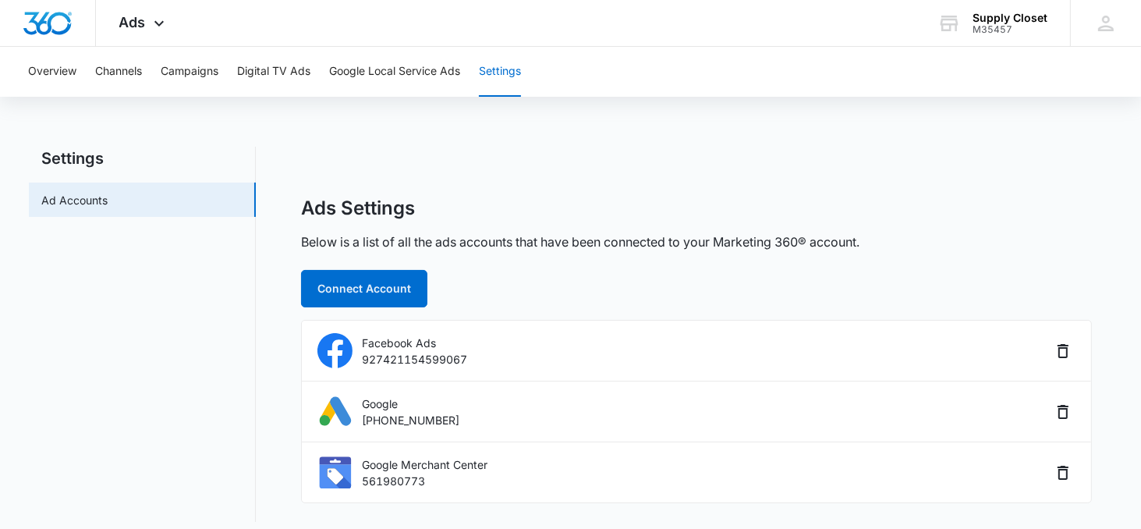
scroll to position [10, 0]
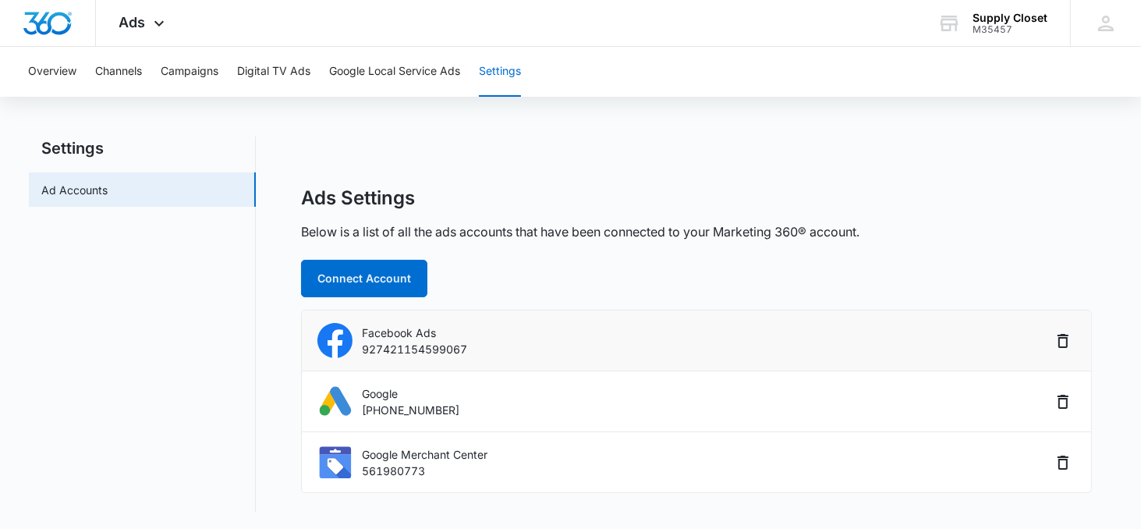
click at [342, 338] on img at bounding box center [334, 340] width 35 height 35
click at [402, 331] on p "Facebook Ads" at bounding box center [414, 332] width 105 height 16
click at [363, 394] on p "Google" at bounding box center [410, 393] width 97 height 16
click at [340, 454] on img at bounding box center [334, 461] width 35 height 35
click at [60, 80] on button "Overview" at bounding box center [52, 72] width 48 height 50
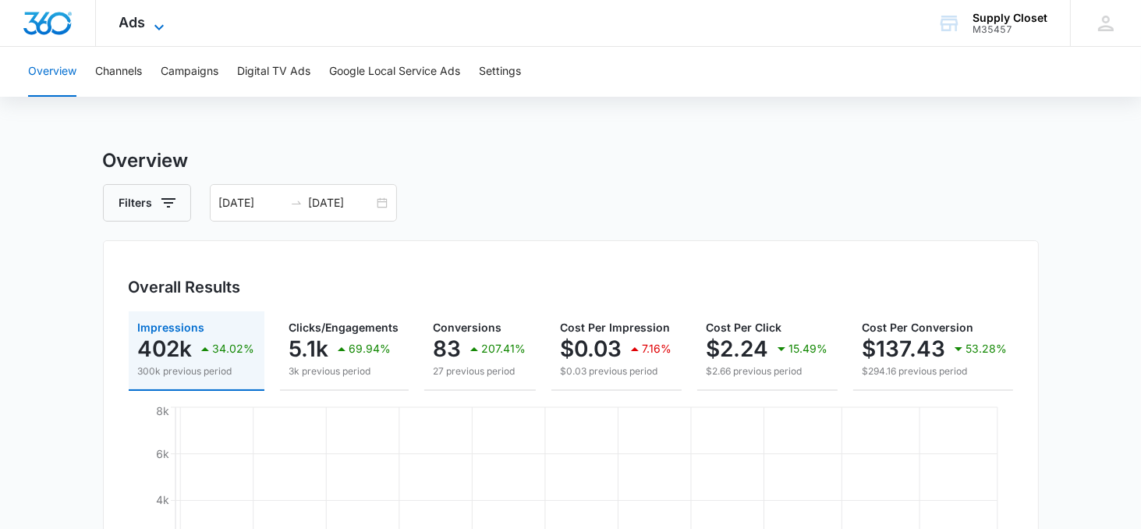
click at [142, 26] on span "Ads" at bounding box center [132, 22] width 27 height 16
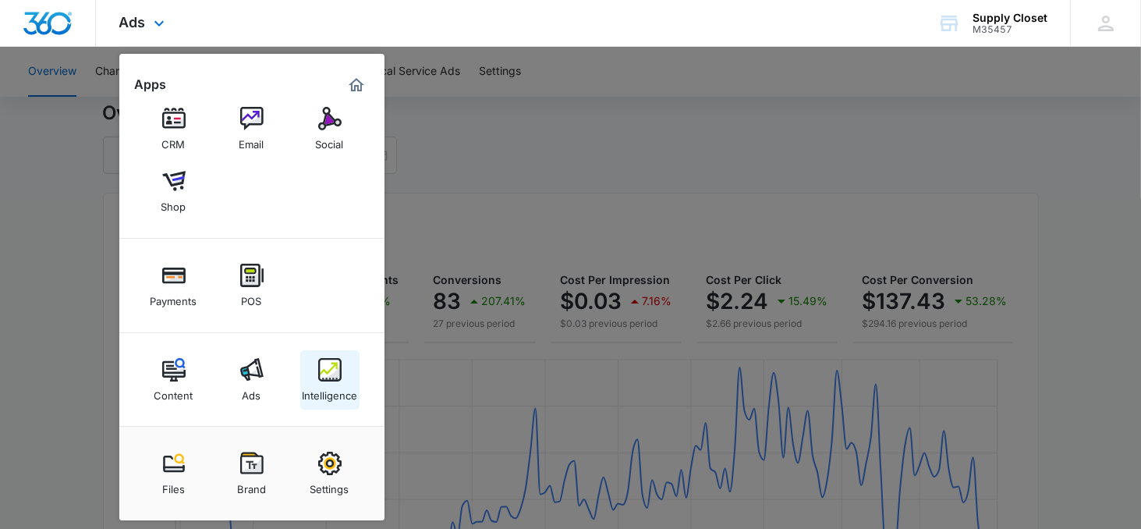
scroll to position [49, 0]
click at [322, 377] on img at bounding box center [329, 369] width 23 height 23
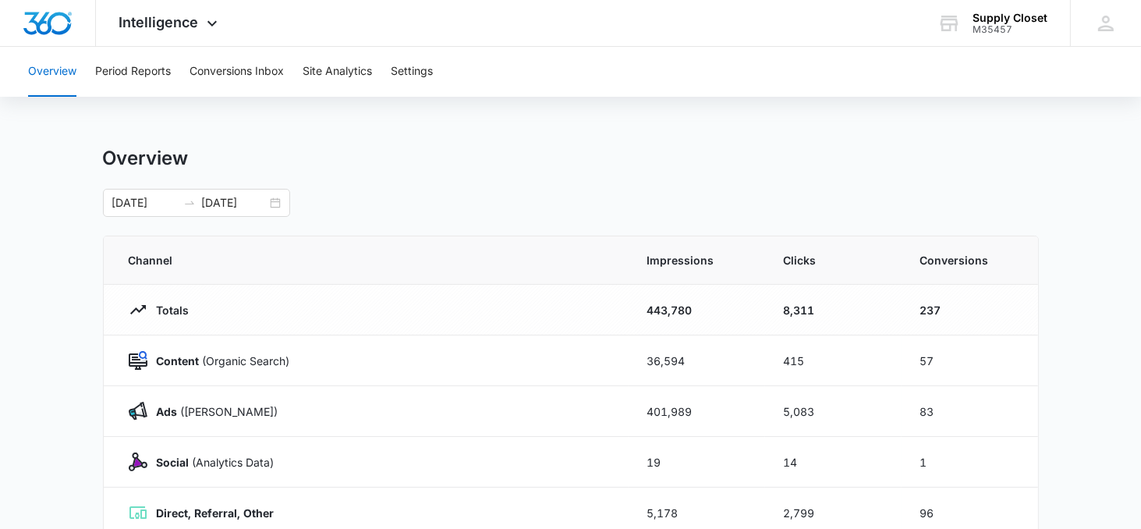
drag, startPoint x: 184, startPoint y: 310, endPoint x: 211, endPoint y: 267, distance: 50.4
click at [184, 310] on p "Totals" at bounding box center [168, 310] width 42 height 16
click at [406, 69] on button "Settings" at bounding box center [412, 72] width 42 height 50
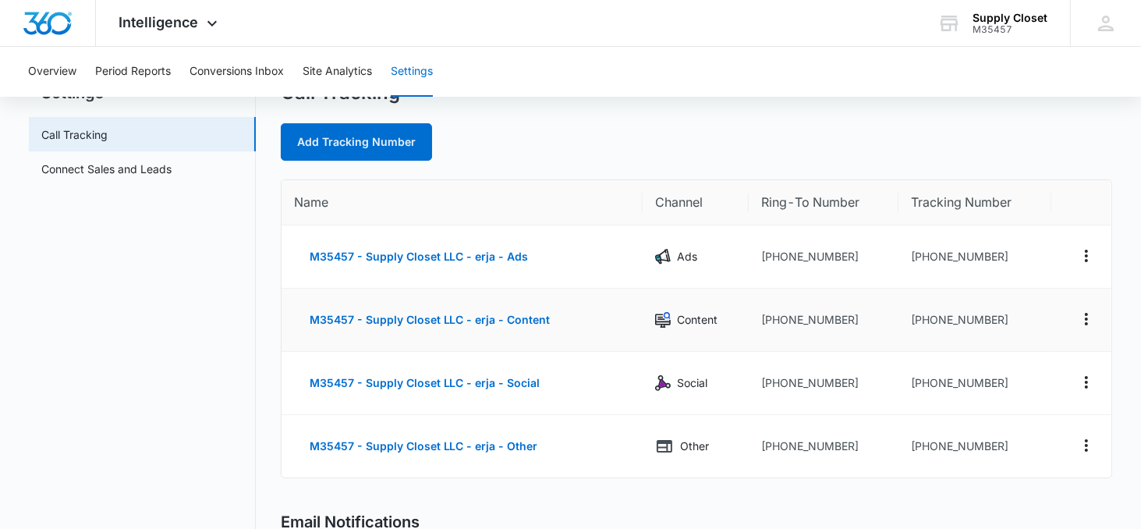
scroll to position [74, 0]
